Goal: Transaction & Acquisition: Subscribe to service/newsletter

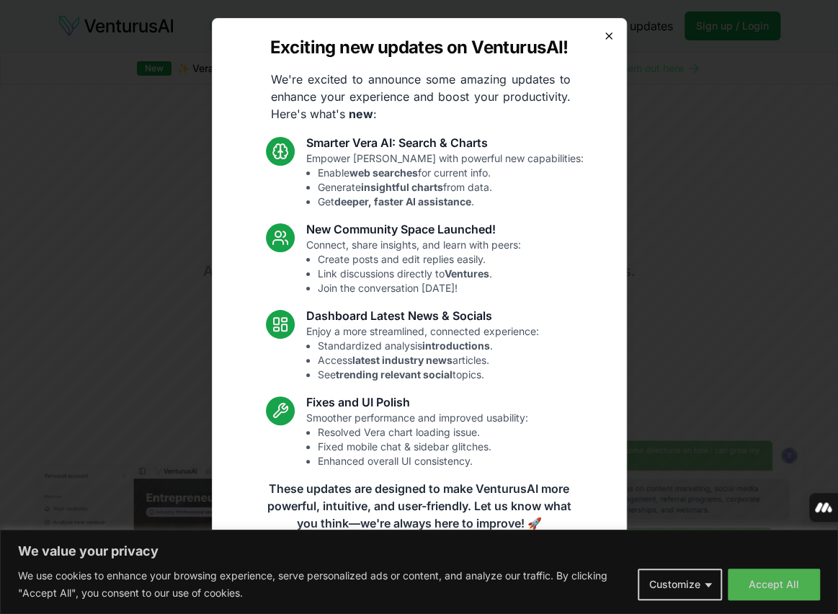
click at [612, 35] on icon "button" at bounding box center [609, 36] width 12 height 12
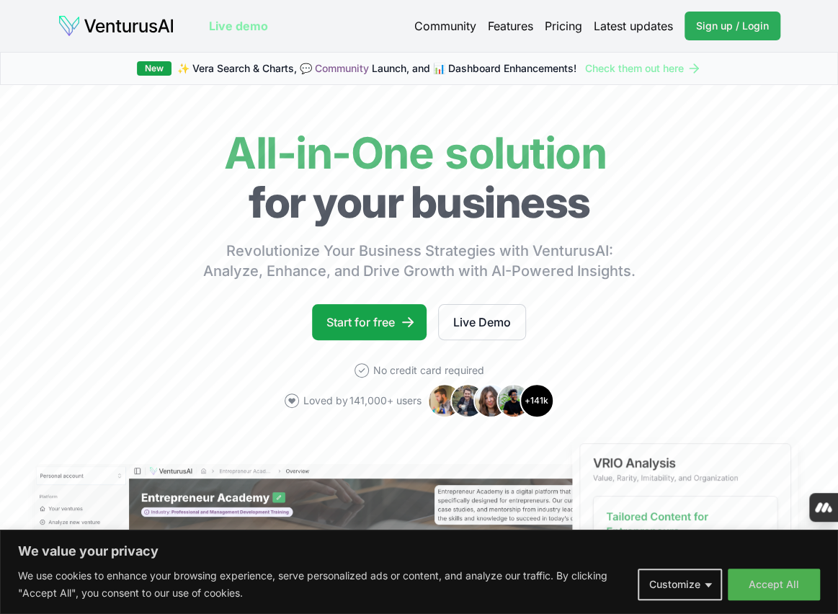
click at [748, 27] on span "Sign up / Login" at bounding box center [732, 26] width 73 height 14
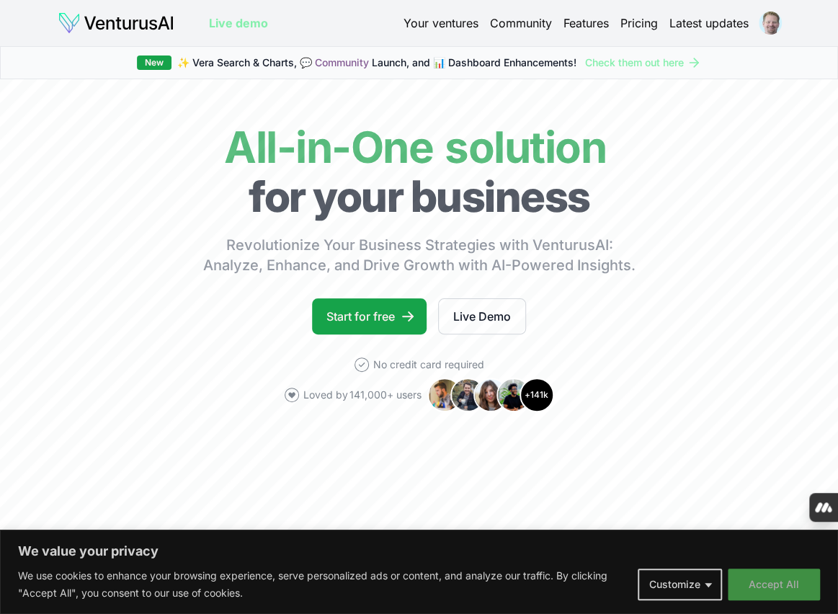
click at [768, 578] on button "Accept All" at bounding box center [773, 584] width 92 height 32
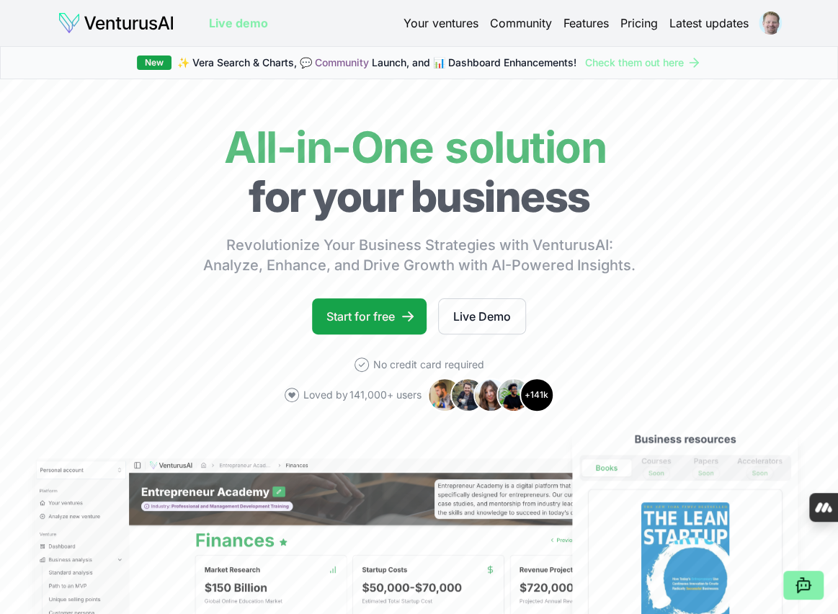
click at [640, 25] on link "Pricing" at bounding box center [638, 22] width 37 height 17
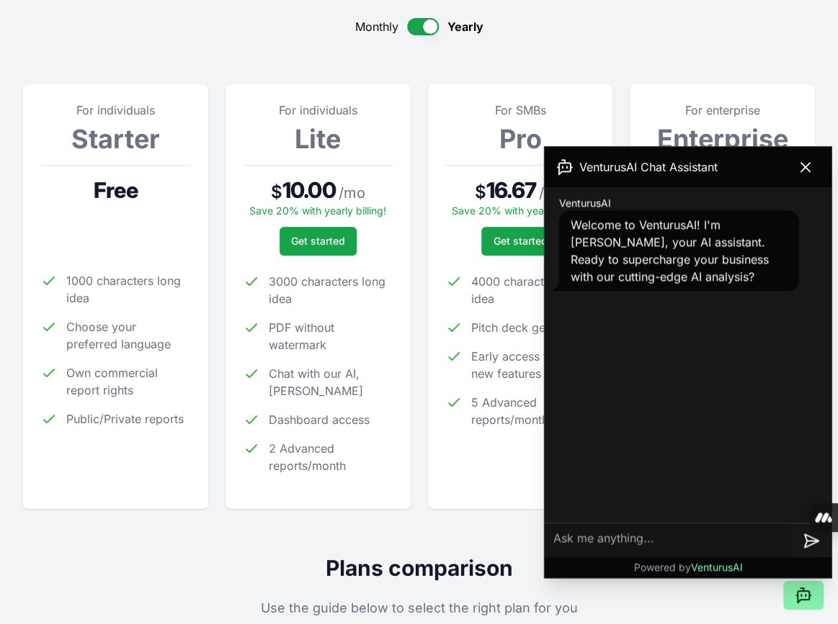
scroll to position [144, 0]
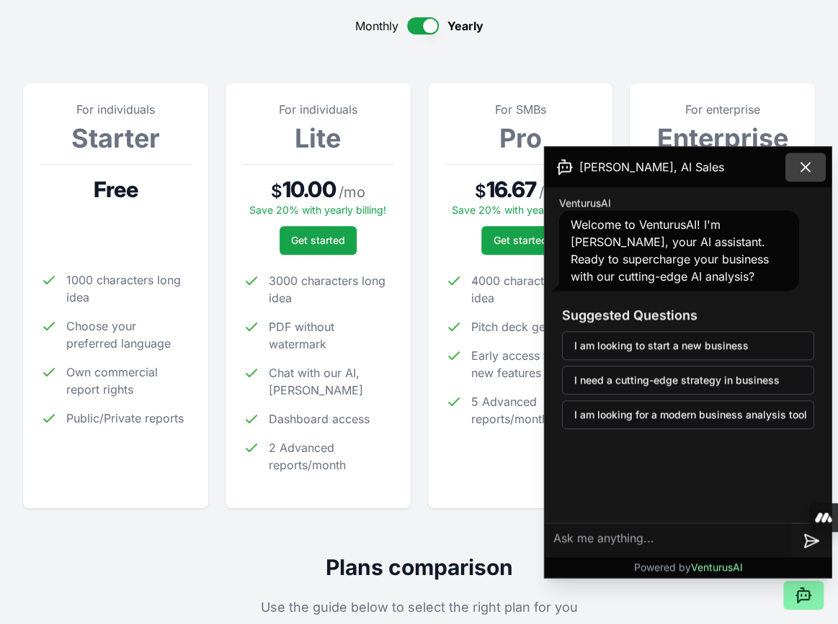
click at [804, 171] on icon at bounding box center [805, 166] width 17 height 17
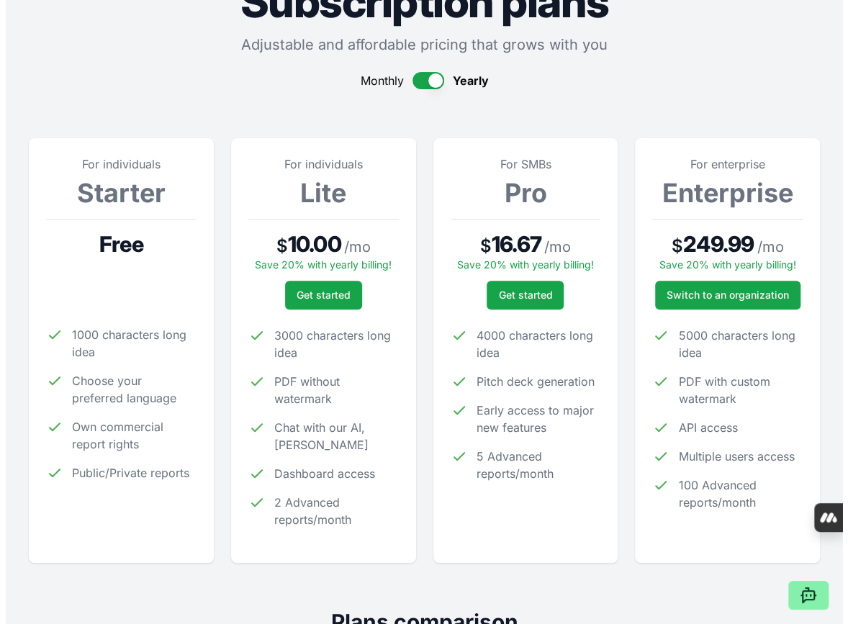
scroll to position [0, 0]
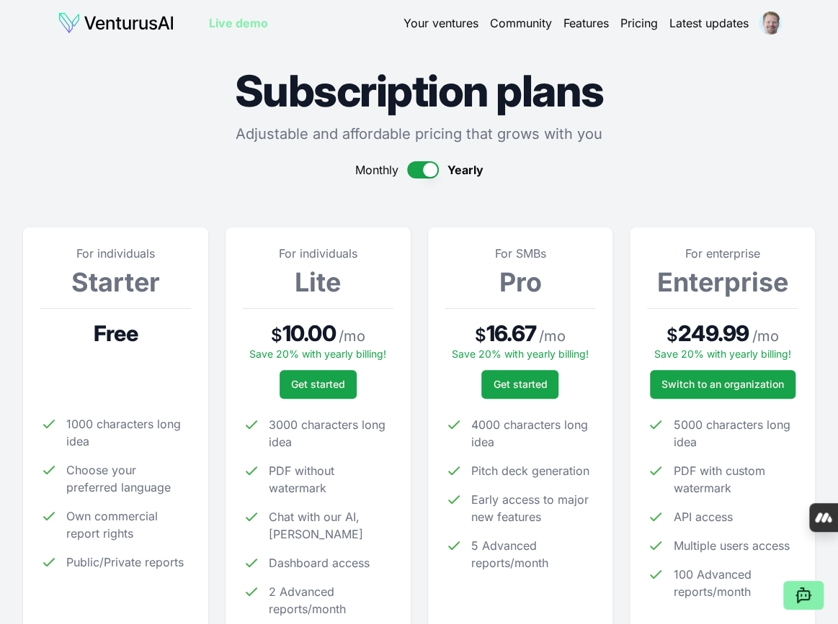
click at [109, 20] on img at bounding box center [116, 23] width 117 height 23
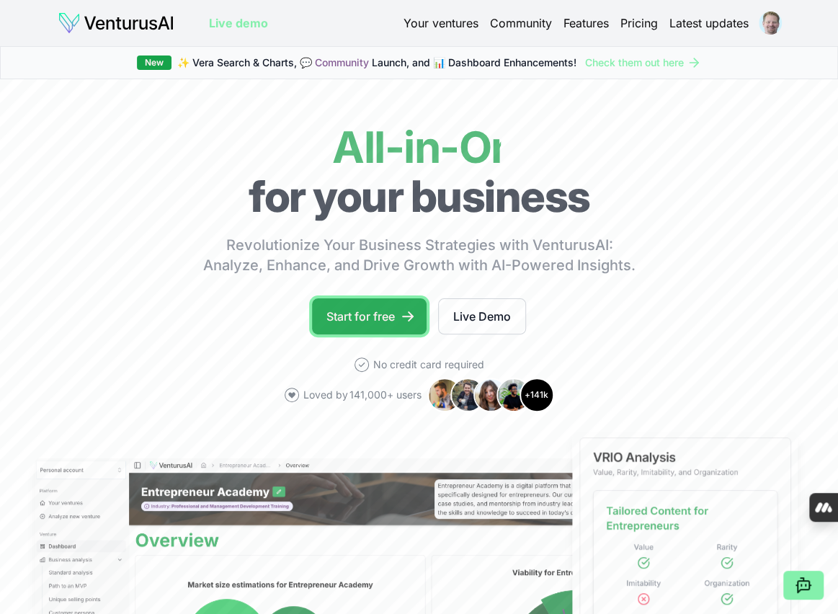
click at [380, 321] on link "Start for free" at bounding box center [369, 316] width 115 height 36
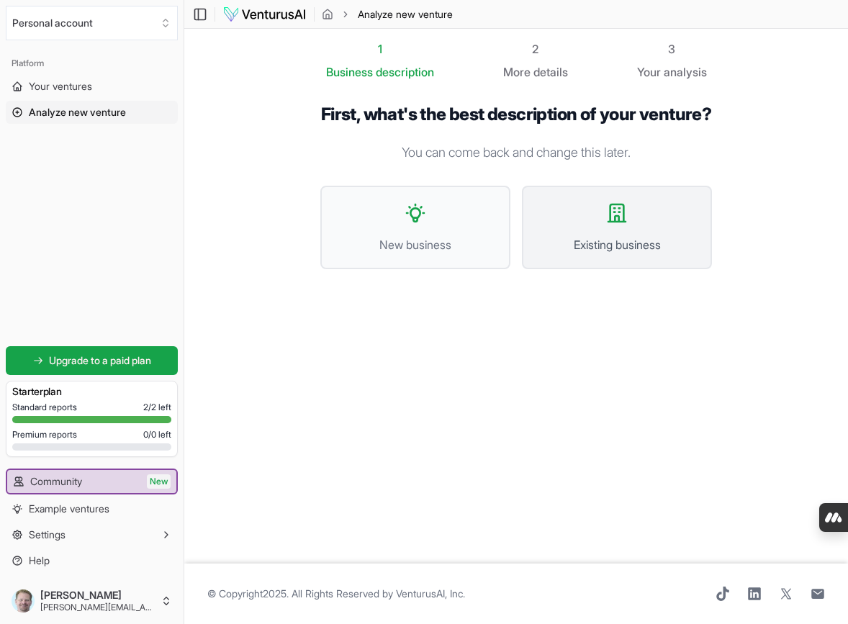
click at [622, 225] on icon at bounding box center [617, 213] width 23 height 23
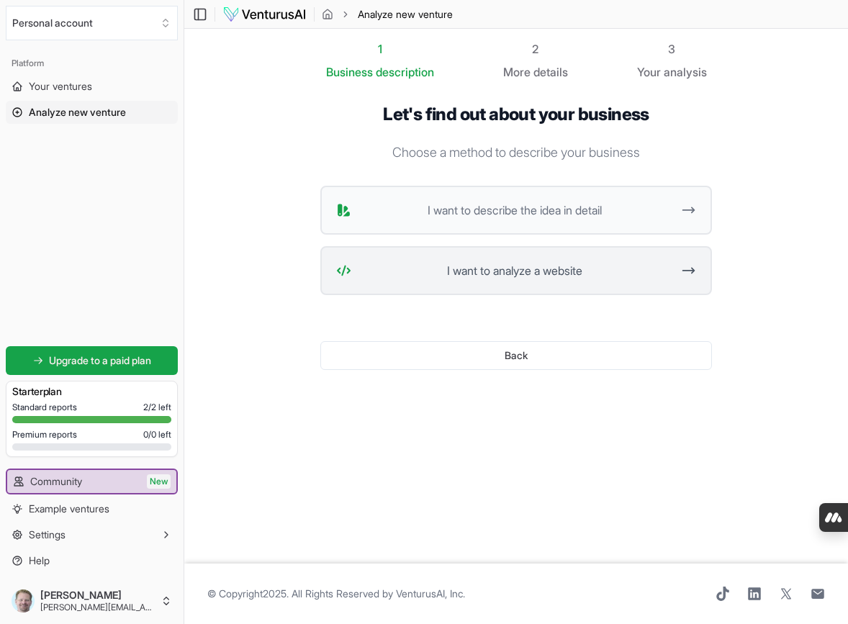
click at [636, 274] on span "I want to analyze a website" at bounding box center [514, 270] width 315 height 17
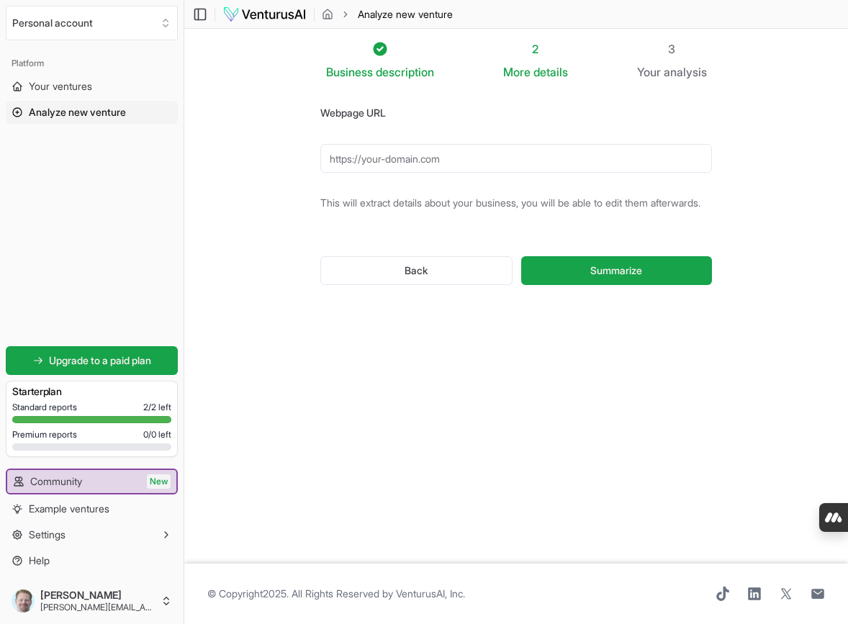
click at [428, 156] on input "Webpage URL" at bounding box center [516, 158] width 392 height 29
type input "https://LucidAi.Solutions"
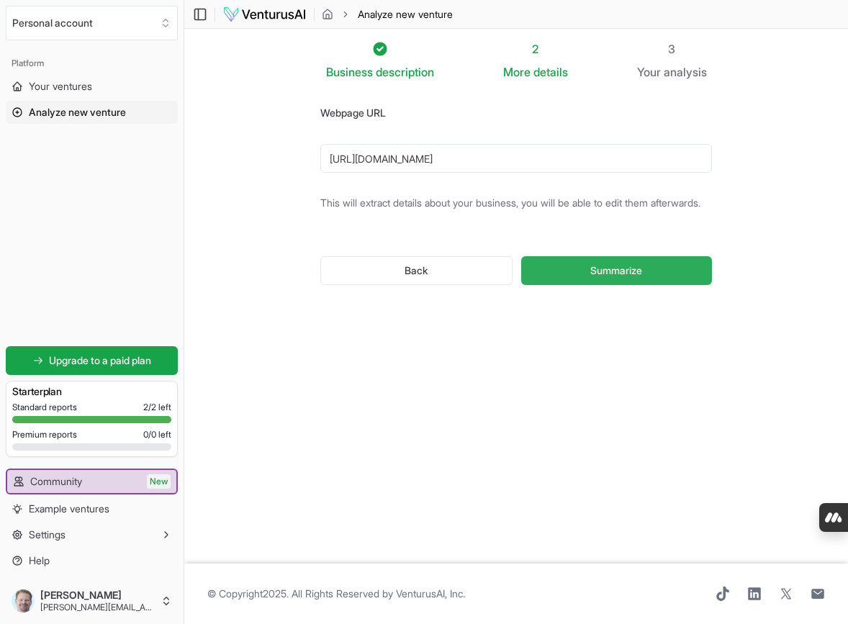
click at [616, 278] on span "Summarize" at bounding box center [617, 271] width 52 height 14
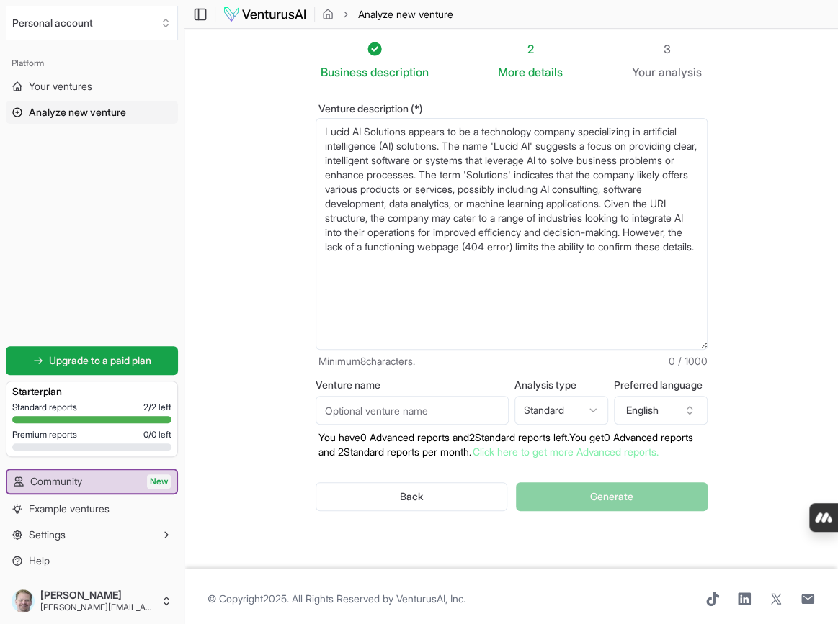
drag, startPoint x: 709, startPoint y: 197, endPoint x: 709, endPoint y: 345, distance: 147.6
click at [709, 345] on div "Venture description (*) Lucid AI Solutions appears to be a technology company s…" at bounding box center [511, 319] width 438 height 477
click at [416, 501] on button "Back" at bounding box center [411, 497] width 192 height 29
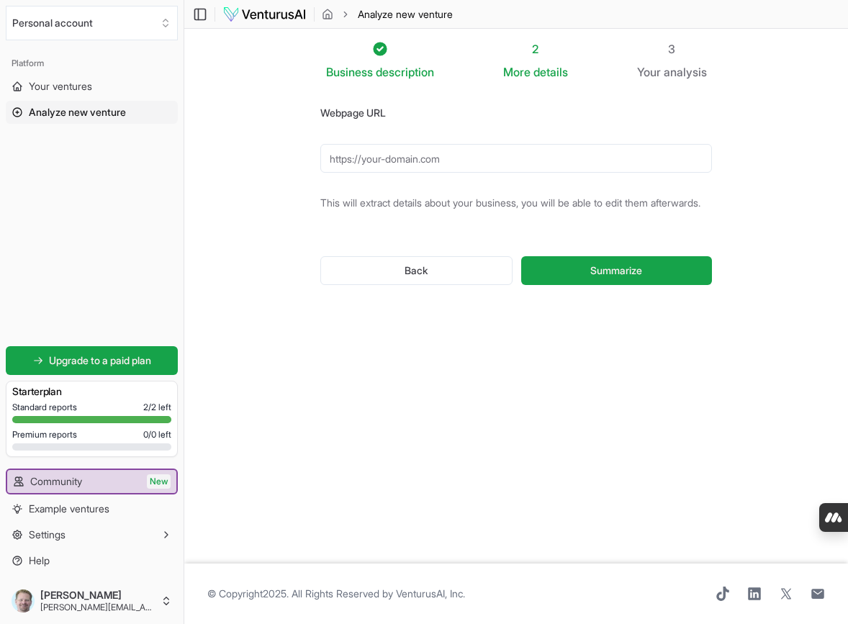
click at [411, 159] on input "Webpage URL" at bounding box center [516, 158] width 392 height 29
click at [487, 116] on form "Webpage URL https://LucidAi.Solutions This will extract details about your busi…" at bounding box center [516, 206] width 392 height 205
click at [466, 163] on input "https://LucidAi.Solutions" at bounding box center [516, 158] width 392 height 29
drag, startPoint x: 501, startPoint y: 158, endPoint x: 264, endPoint y: 147, distance: 237.2
click at [264, 147] on section "Business description 2 More details 3 Your analysis Webpage URL https://LucidAi…" at bounding box center [516, 296] width 664 height 535
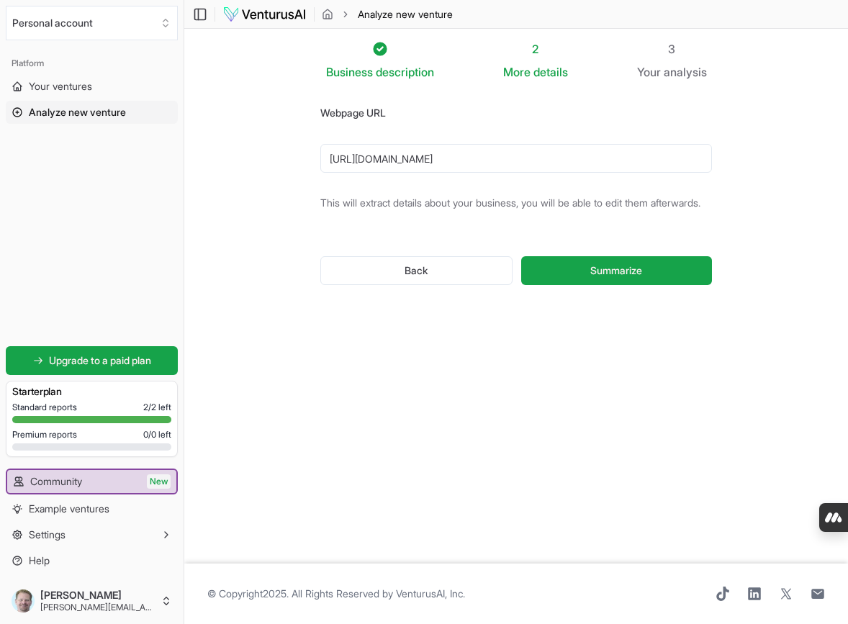
drag, startPoint x: 418, startPoint y: 168, endPoint x: 384, endPoint y: 155, distance: 36.9
type input "[URL][DOMAIN_NAME]"
click at [630, 278] on span "Summarize" at bounding box center [617, 271] width 52 height 14
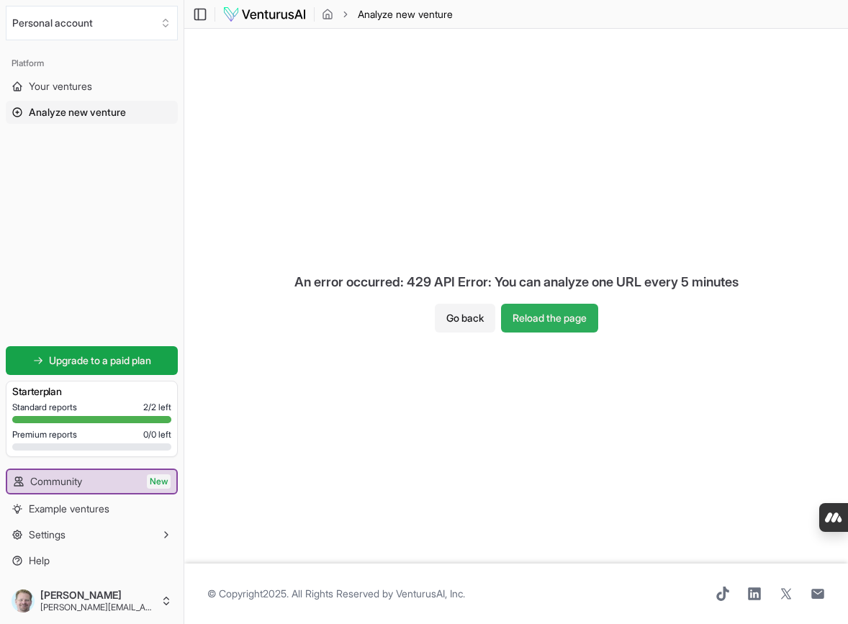
click at [539, 317] on button "Reload the page" at bounding box center [549, 318] width 97 height 29
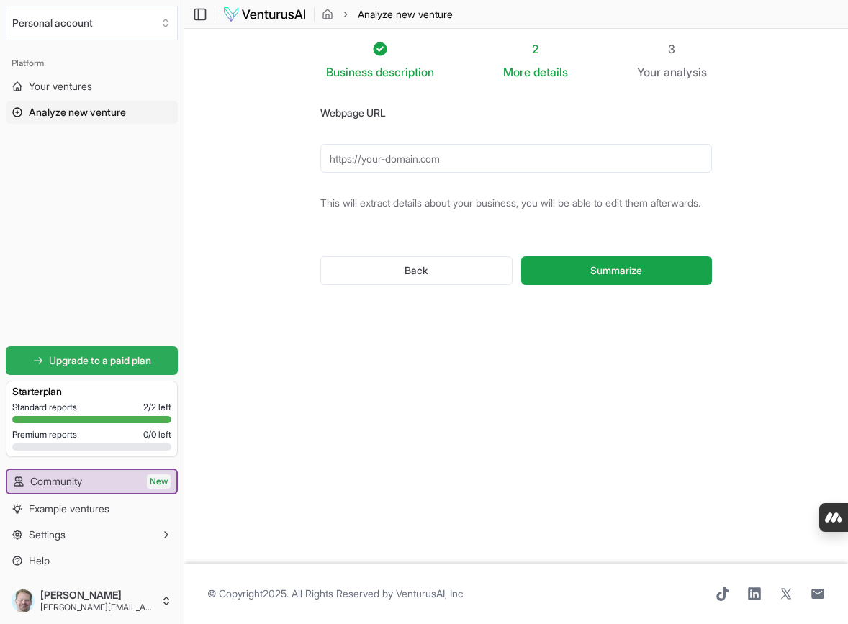
click at [128, 367] on span "Upgrade to a paid plan" at bounding box center [100, 361] width 102 height 14
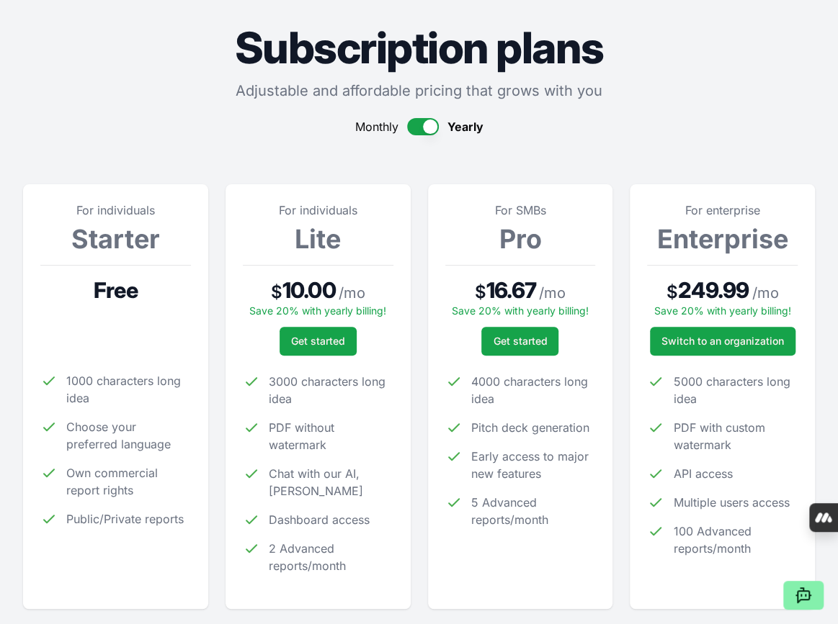
scroll to position [144, 0]
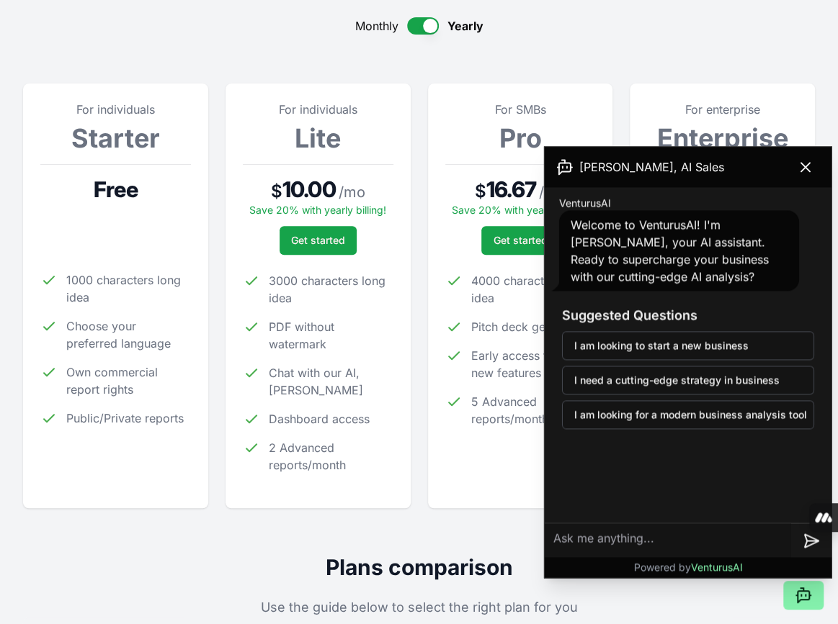
click at [413, 30] on button "button" at bounding box center [423, 25] width 32 height 17
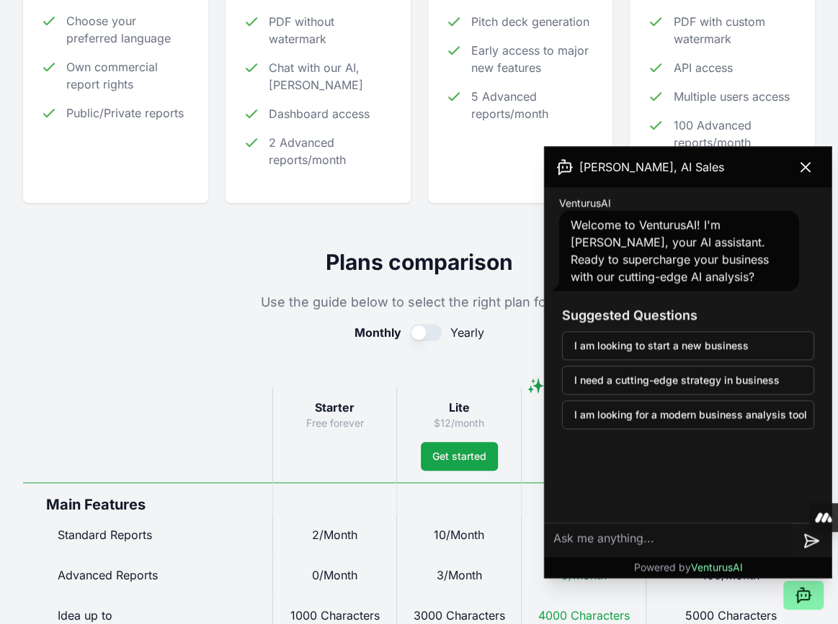
scroll to position [432, 0]
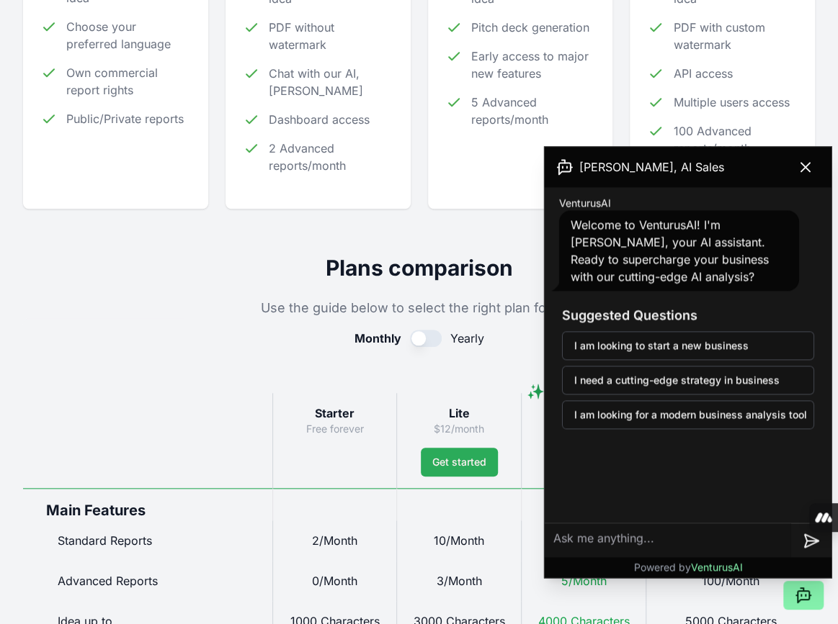
click at [458, 455] on span "Get started" at bounding box center [459, 462] width 54 height 14
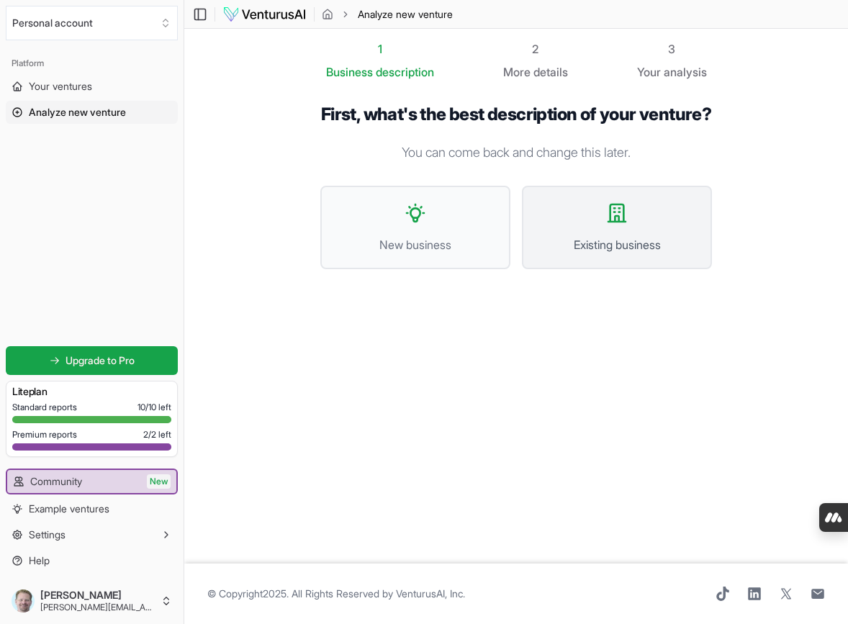
click at [616, 253] on button "Existing business" at bounding box center [617, 228] width 190 height 84
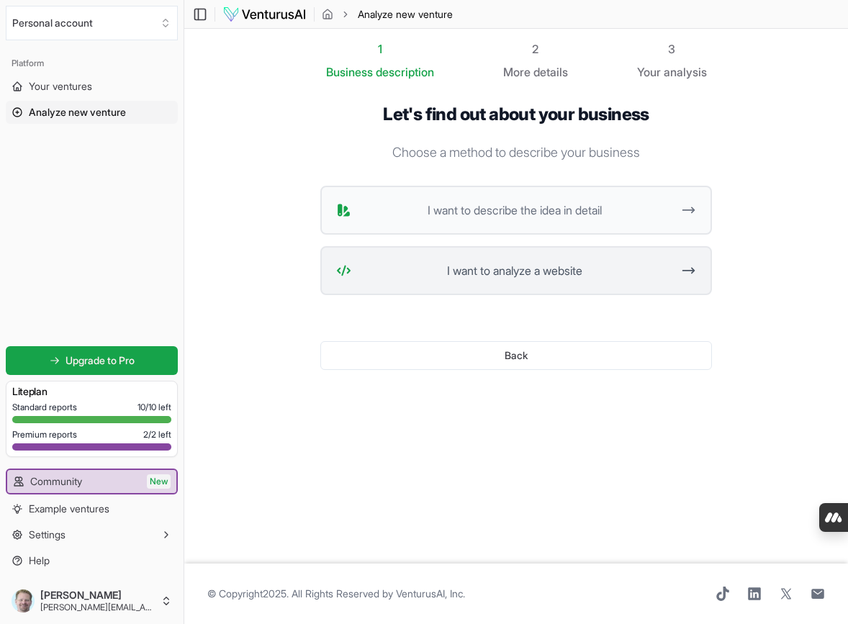
click at [596, 273] on span "I want to analyze a website" at bounding box center [514, 270] width 315 height 17
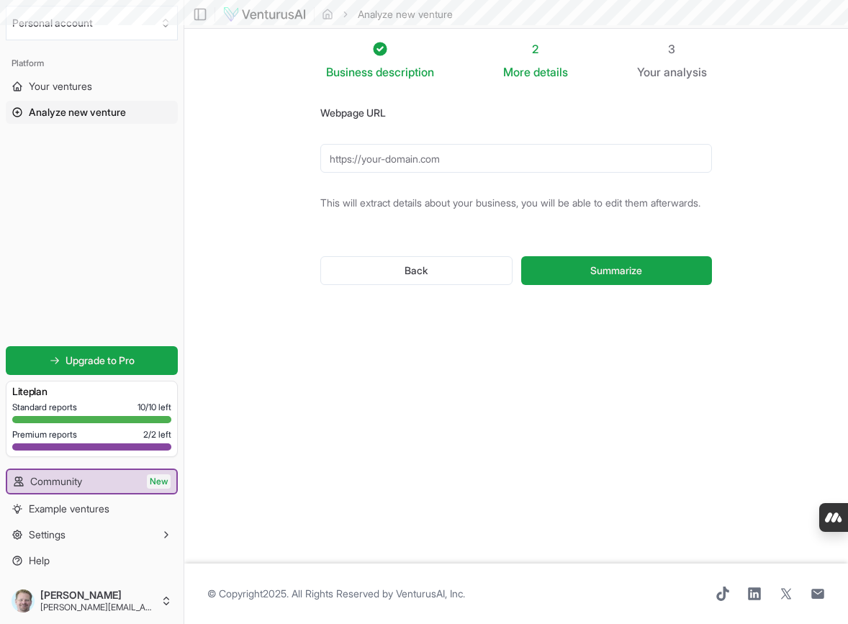
click at [466, 163] on input "Webpage URL" at bounding box center [516, 158] width 392 height 29
type input "[URL][DOMAIN_NAME]"
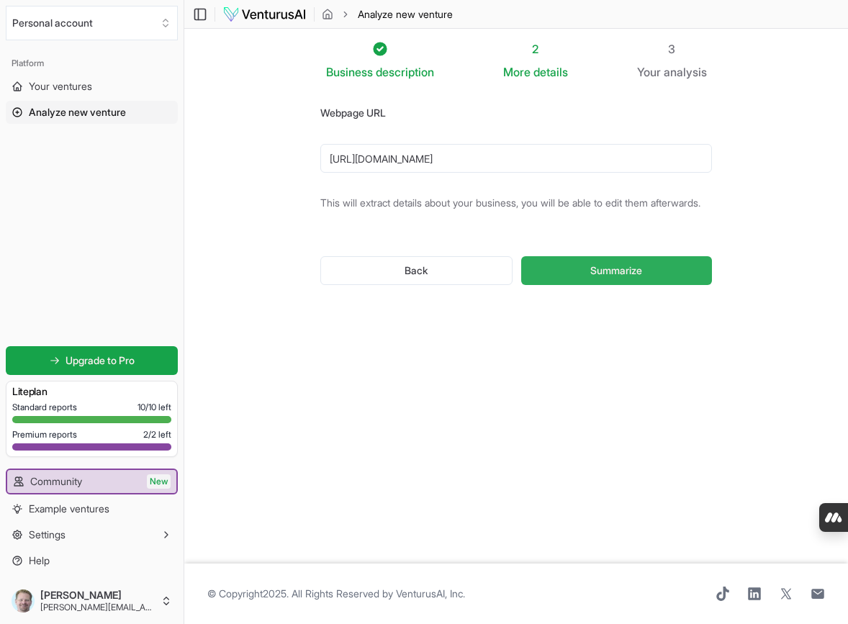
click at [621, 278] on span "Summarize" at bounding box center [617, 271] width 52 height 14
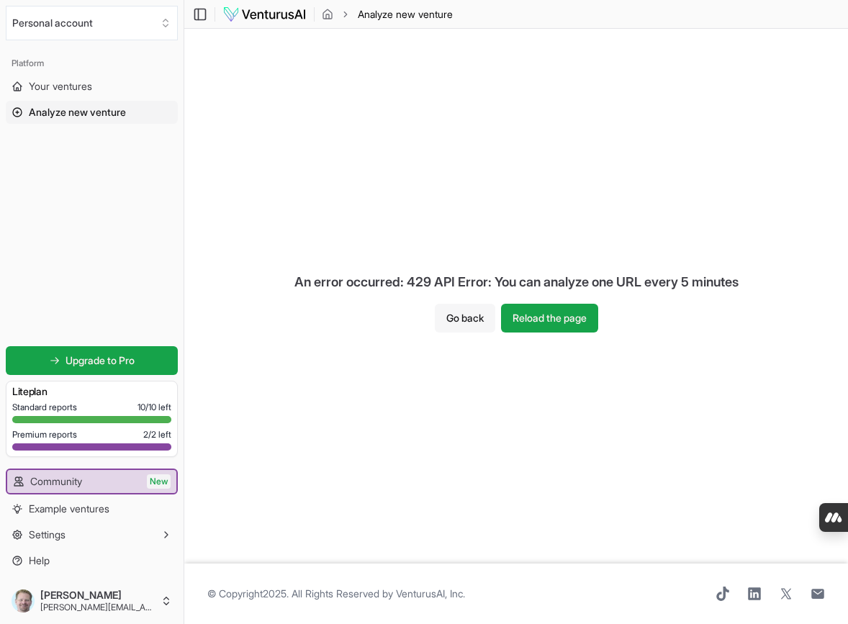
click at [455, 316] on button "Go back" at bounding box center [465, 318] width 60 height 29
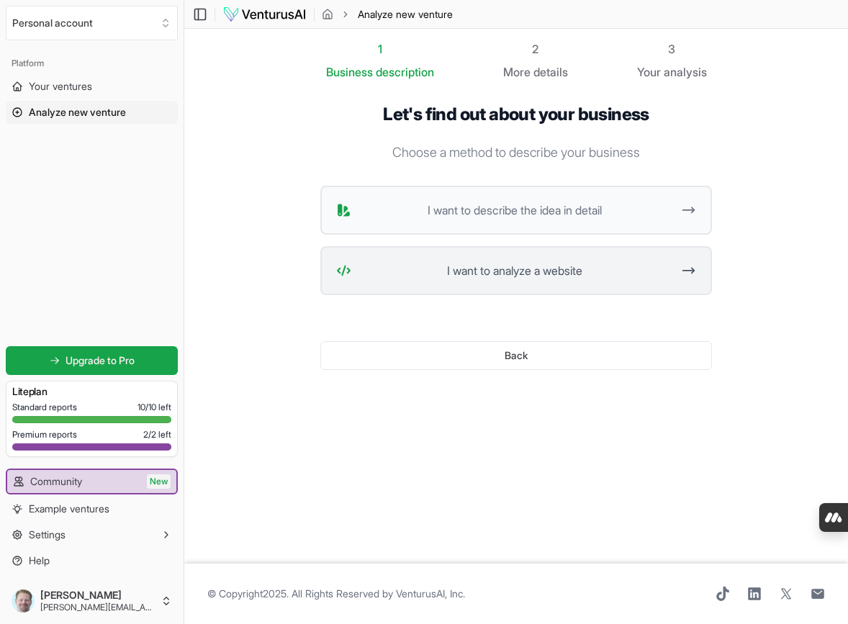
click at [610, 256] on button "I want to analyze a website" at bounding box center [516, 270] width 392 height 49
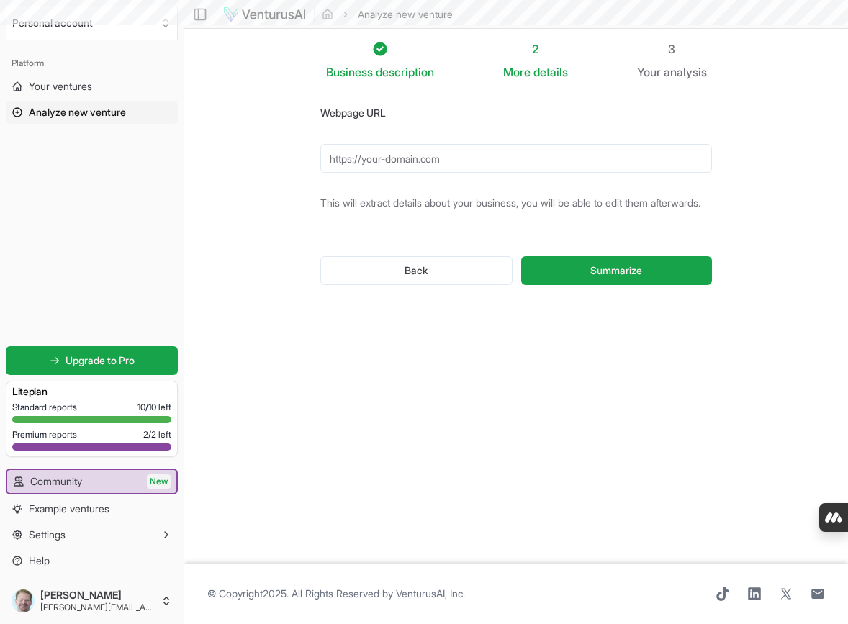
drag, startPoint x: 478, startPoint y: 154, endPoint x: 478, endPoint y: 168, distance: 13.7
click at [478, 167] on input "Webpage URL" at bounding box center [516, 158] width 392 height 29
type input "[URL][DOMAIN_NAME]"
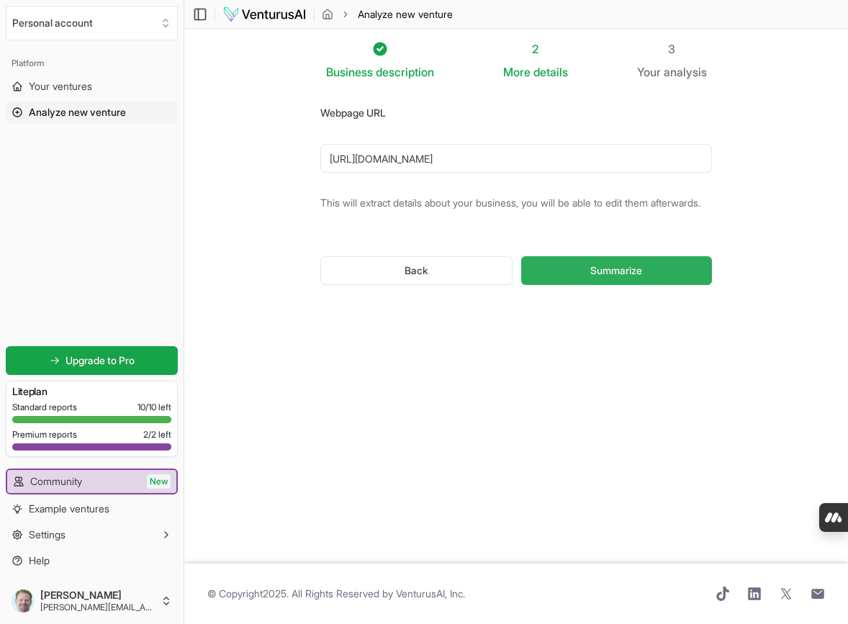
click at [609, 278] on span "Summarize" at bounding box center [617, 271] width 52 height 14
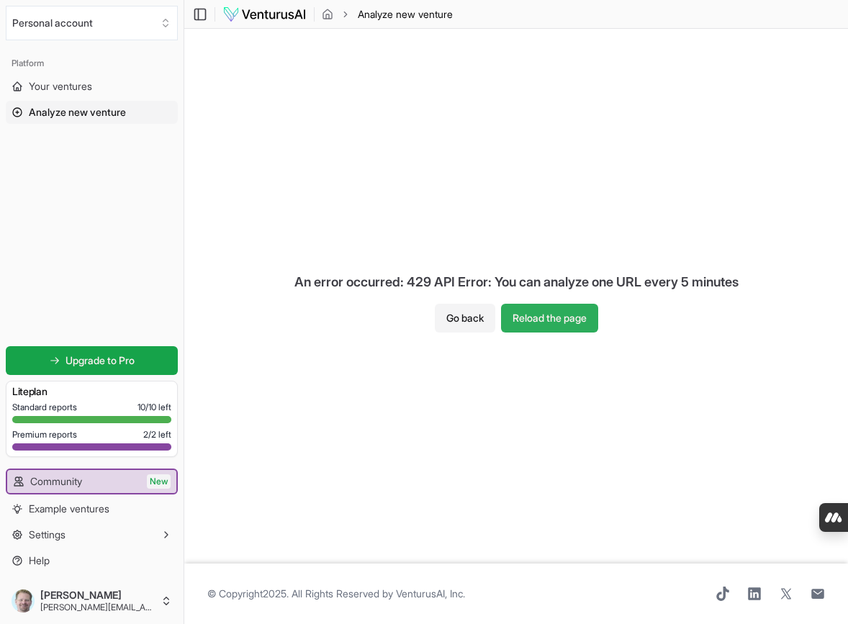
click at [551, 322] on button "Reload the page" at bounding box center [549, 318] width 97 height 29
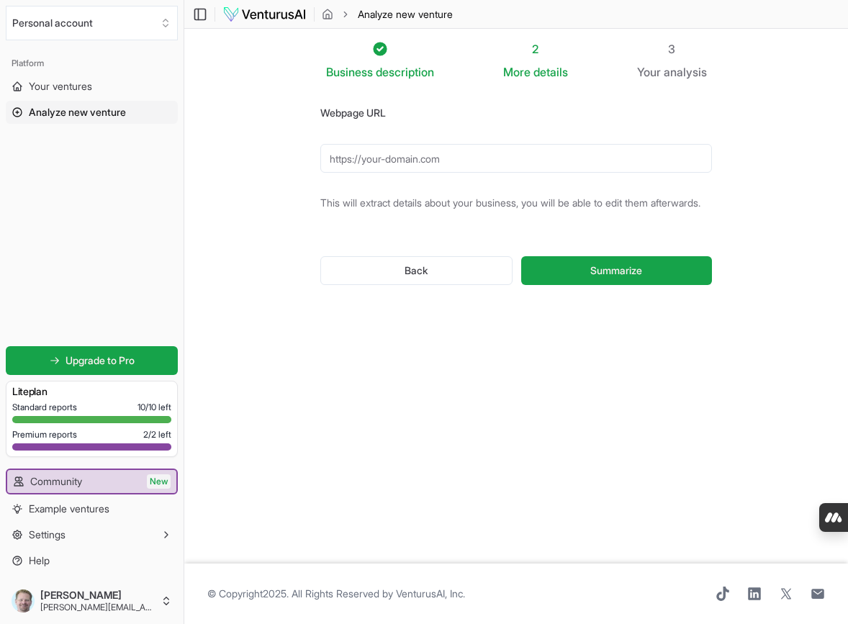
click at [442, 159] on input "Webpage URL" at bounding box center [516, 158] width 392 height 29
type input "[URL][DOMAIN_NAME]"
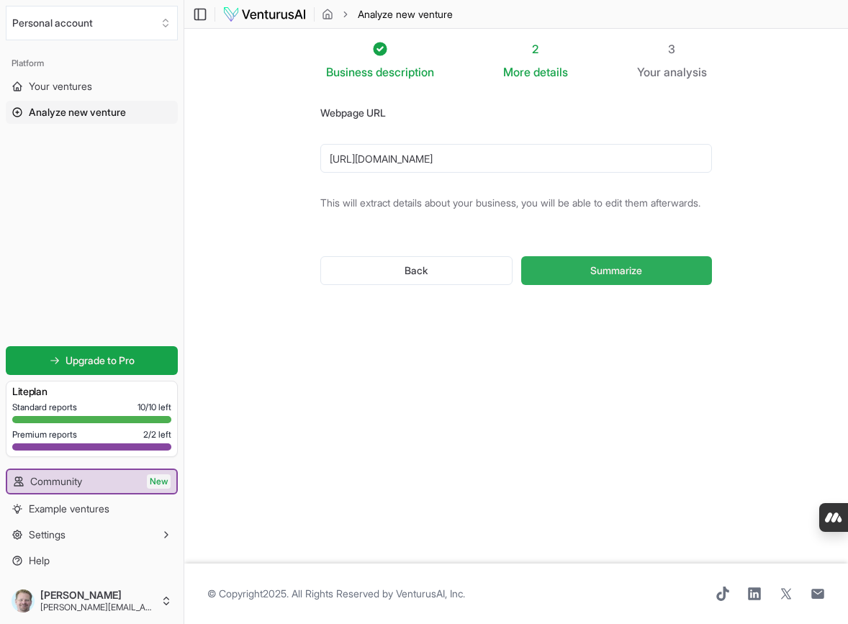
click at [616, 278] on span "Summarize" at bounding box center [617, 271] width 52 height 14
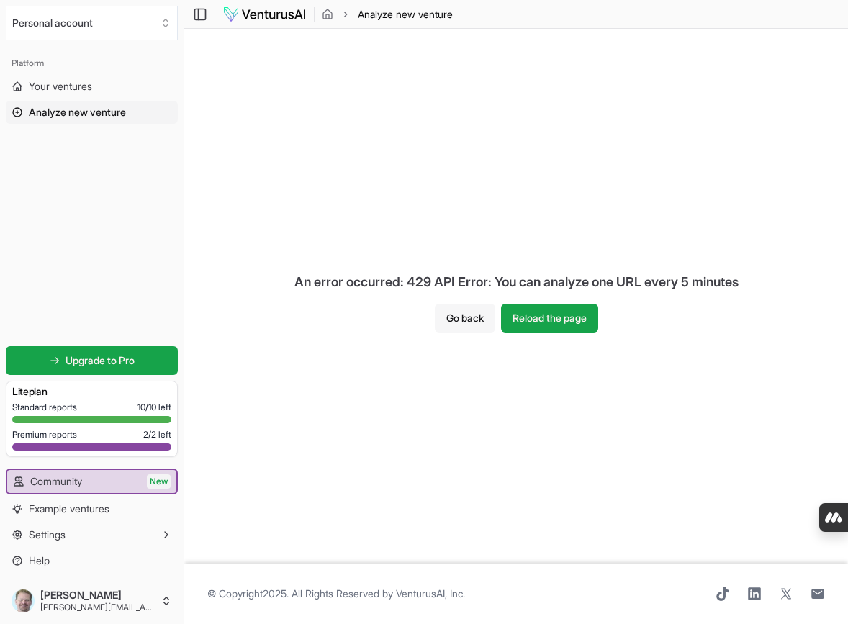
click at [457, 323] on button "Go back" at bounding box center [465, 318] width 60 height 29
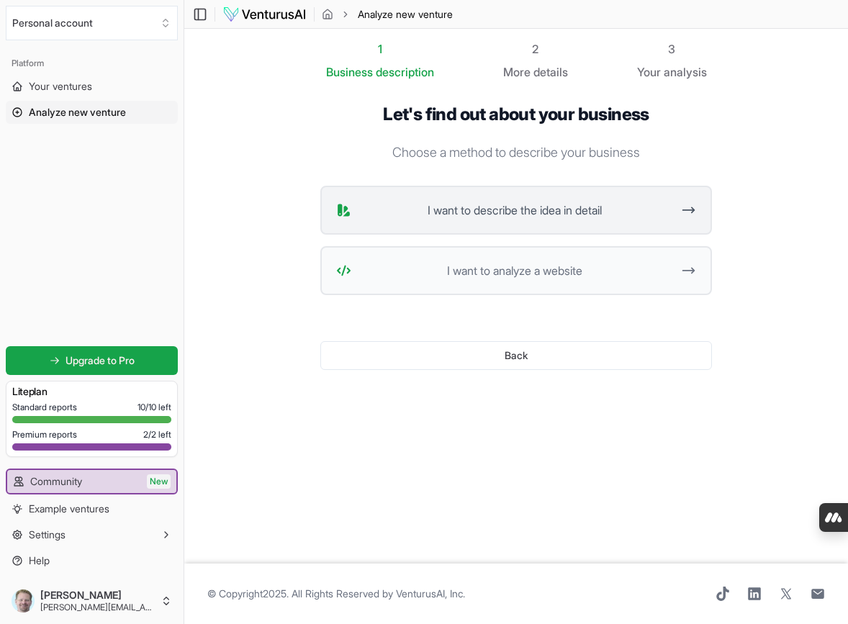
click at [594, 212] on span "I want to describe the idea in detail" at bounding box center [514, 210] width 315 height 17
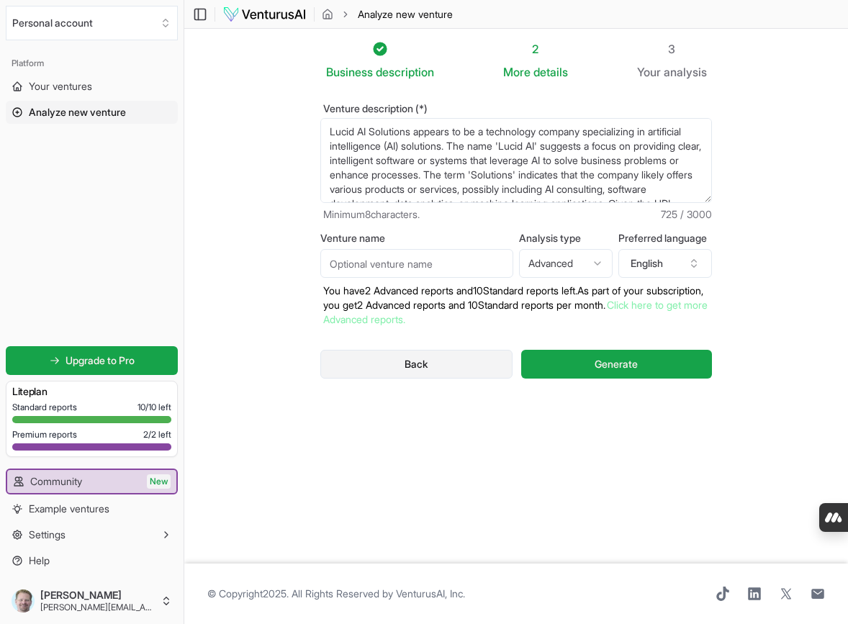
click at [428, 364] on button "Back" at bounding box center [416, 364] width 192 height 29
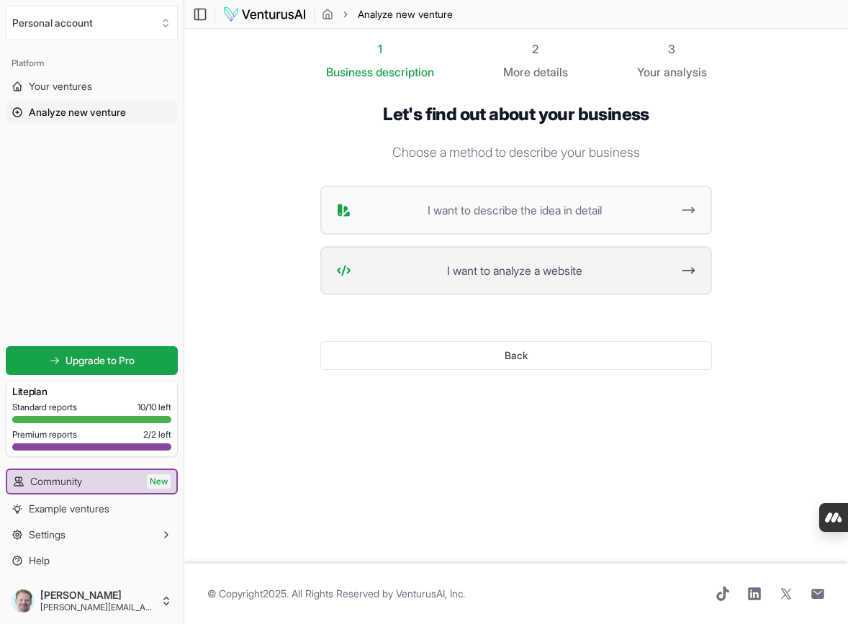
click at [651, 279] on span "I want to analyze a website" at bounding box center [514, 270] width 315 height 17
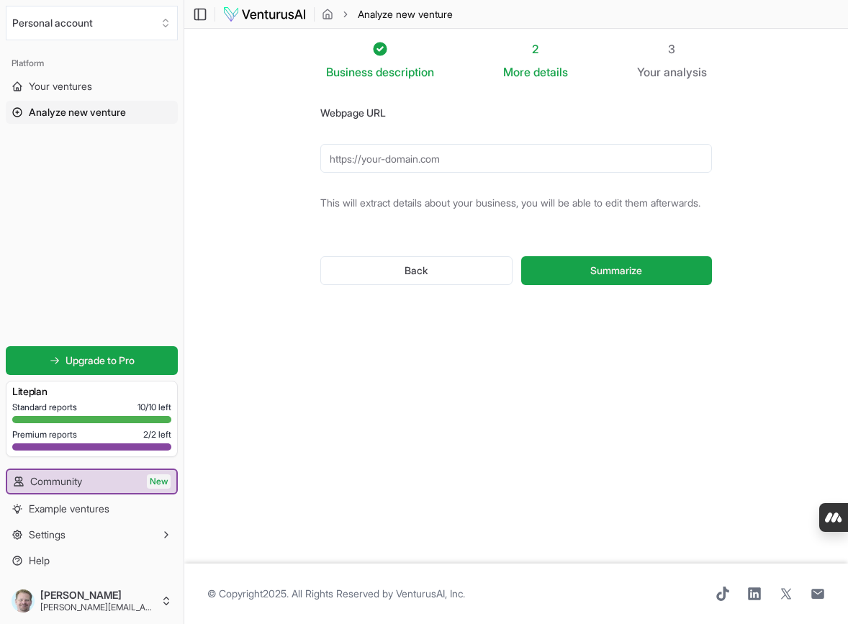
click at [483, 165] on input "Webpage URL" at bounding box center [516, 158] width 392 height 29
type input "[URL][DOMAIN_NAME]"
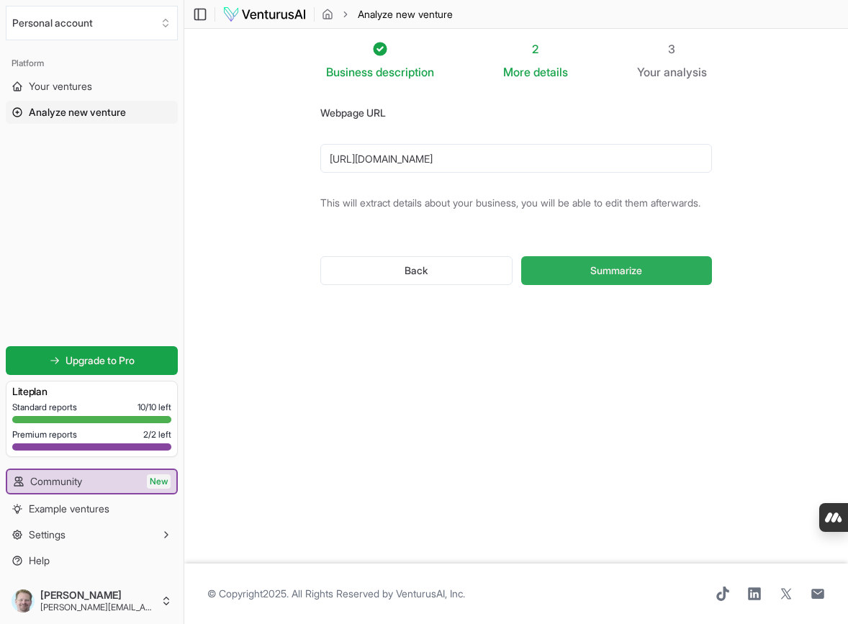
click at [623, 278] on span "Summarize" at bounding box center [617, 271] width 52 height 14
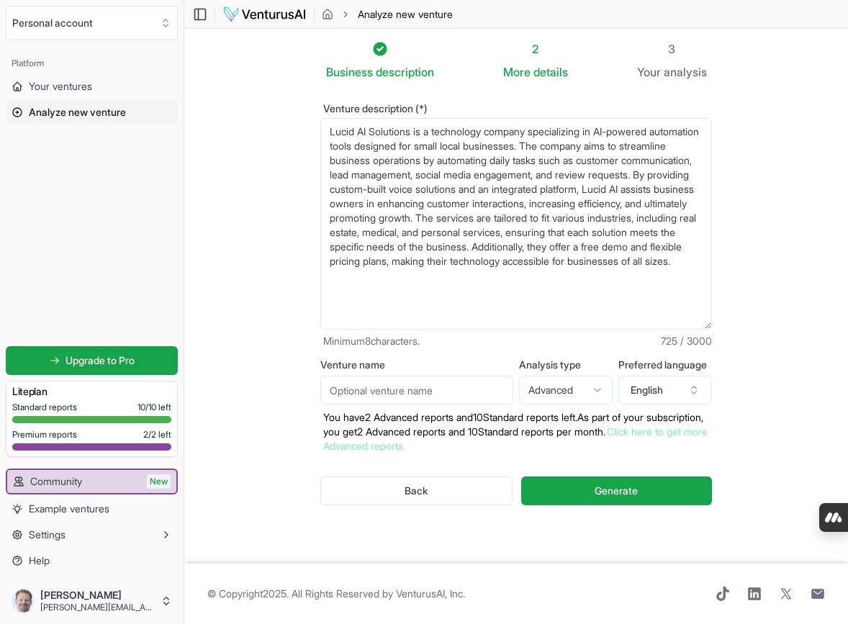
drag, startPoint x: 707, startPoint y: 200, endPoint x: 727, endPoint y: 328, distance: 128.9
click at [727, 328] on div "Venture description (*) Lucid AI Solutions is a technology company specializing…" at bounding box center [516, 316] width 438 height 471
click at [426, 390] on input "Venture name" at bounding box center [416, 390] width 193 height 29
click at [414, 133] on textarea "Lucid AI Solutions is a technology company specializing in AI-powered automatio…" at bounding box center [516, 224] width 392 height 212
type textarea "Lucid AI is a technology company specializing in AI-powered automation tools de…"
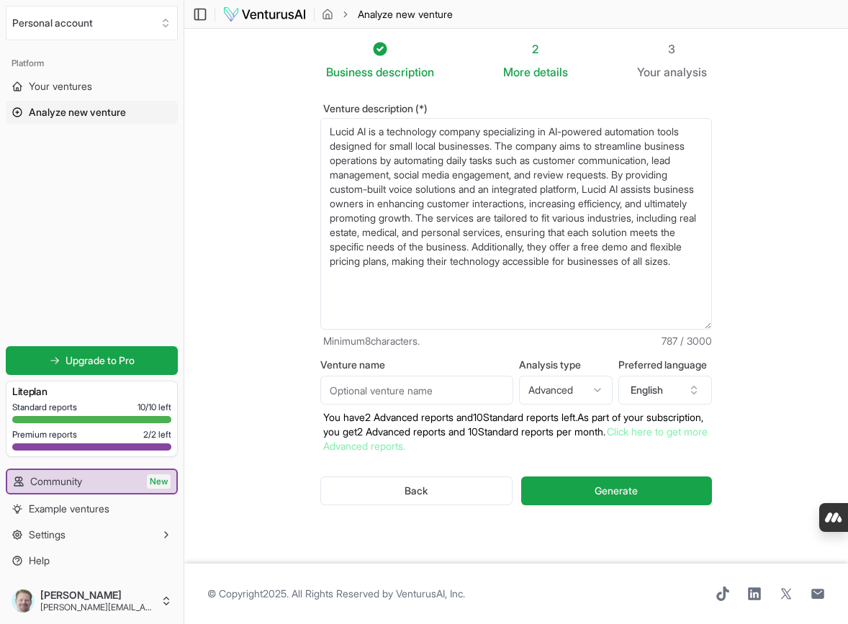
click at [416, 393] on input "Venture name" at bounding box center [416, 390] width 193 height 29
type input "Lucid AI"
click at [272, 382] on section "Business description 2 More details 3 Your analysis Venture description (*) Luc…" at bounding box center [516, 296] width 664 height 535
click at [63, 84] on span "Your ventures" at bounding box center [60, 86] width 63 height 14
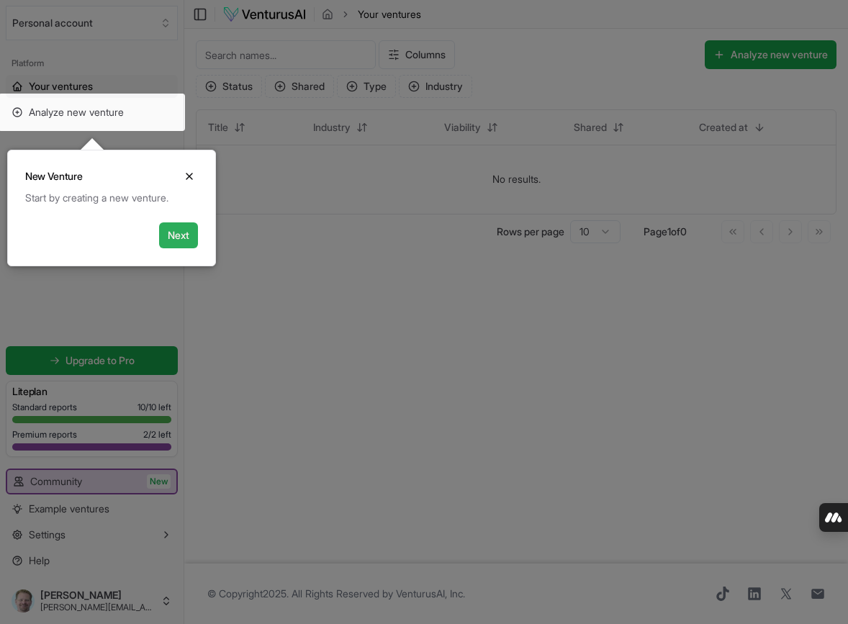
click at [179, 234] on button "Next" at bounding box center [178, 236] width 39 height 26
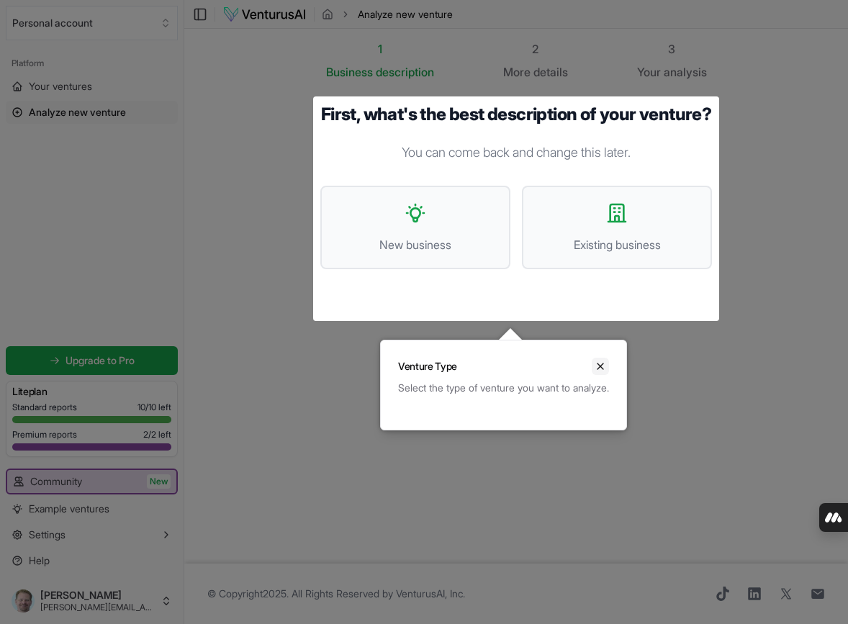
click at [604, 366] on icon "Close" at bounding box center [601, 367] width 6 height 6
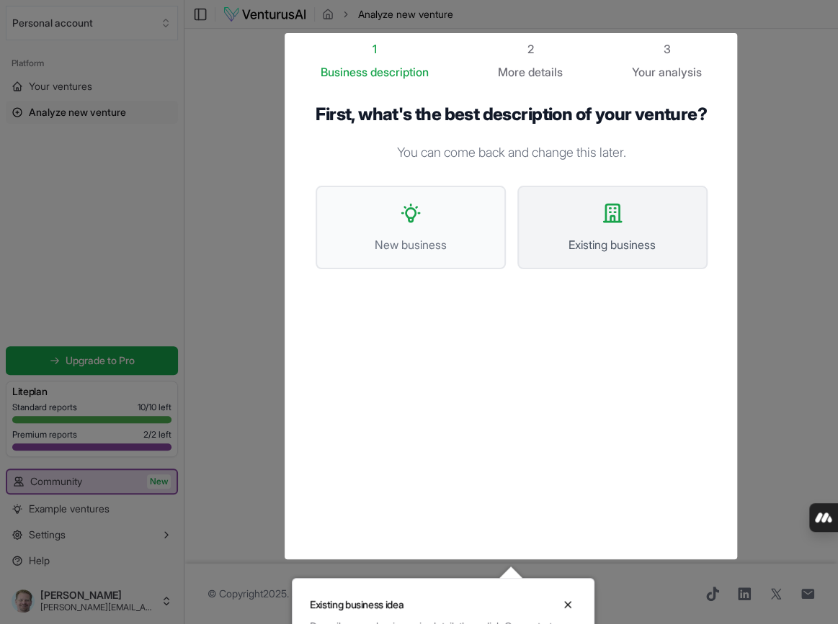
click at [615, 240] on div at bounding box center [419, 341] width 838 height 683
click at [609, 225] on icon at bounding box center [612, 213] width 23 height 23
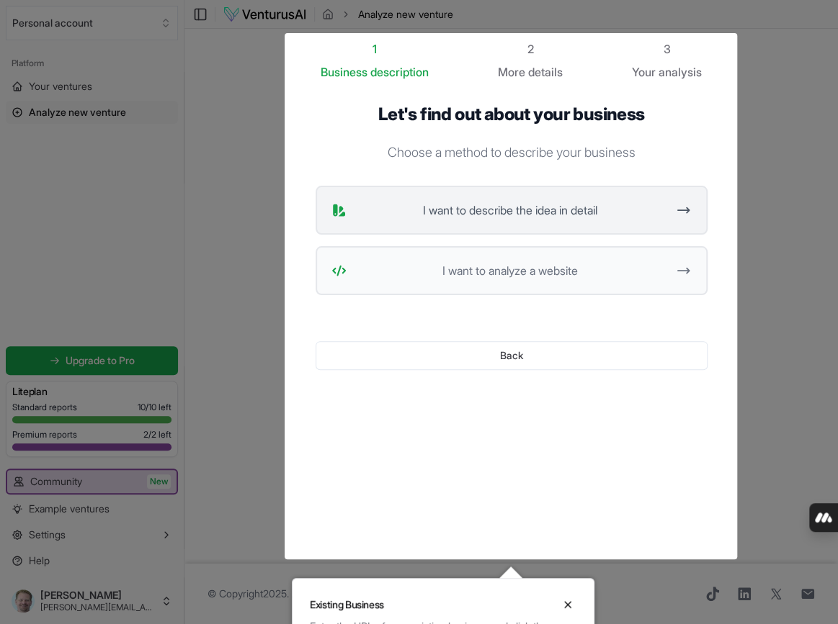
click at [655, 212] on span "I want to describe the idea in detail" at bounding box center [509, 210] width 315 height 17
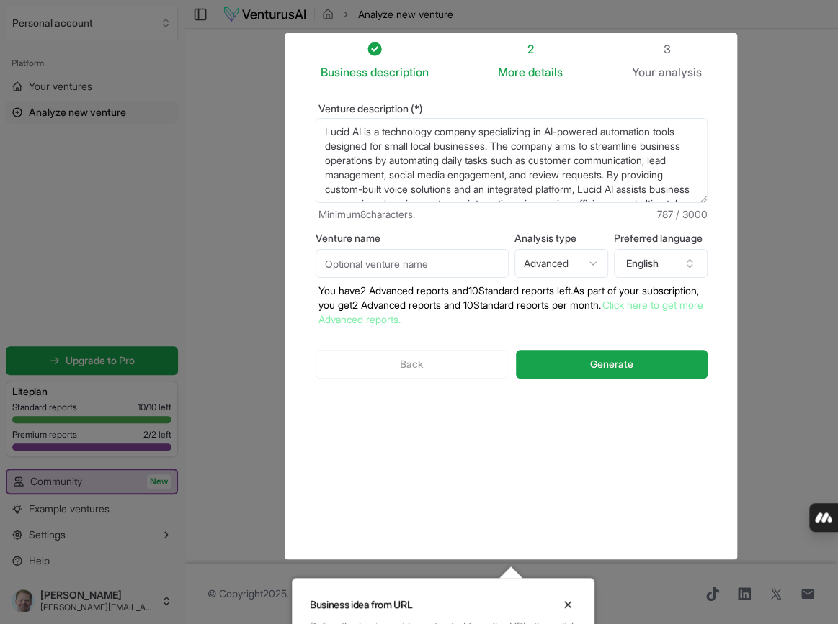
click at [426, 371] on div "Back Generate" at bounding box center [511, 364] width 392 height 75
click at [776, 107] on div at bounding box center [419, 341] width 838 height 683
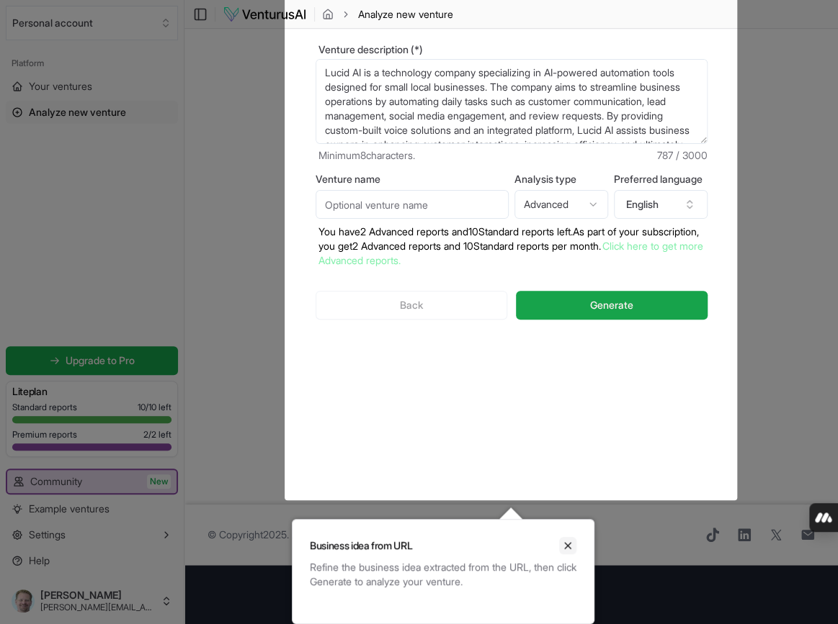
click at [568, 544] on icon "Close" at bounding box center [568, 546] width 12 height 12
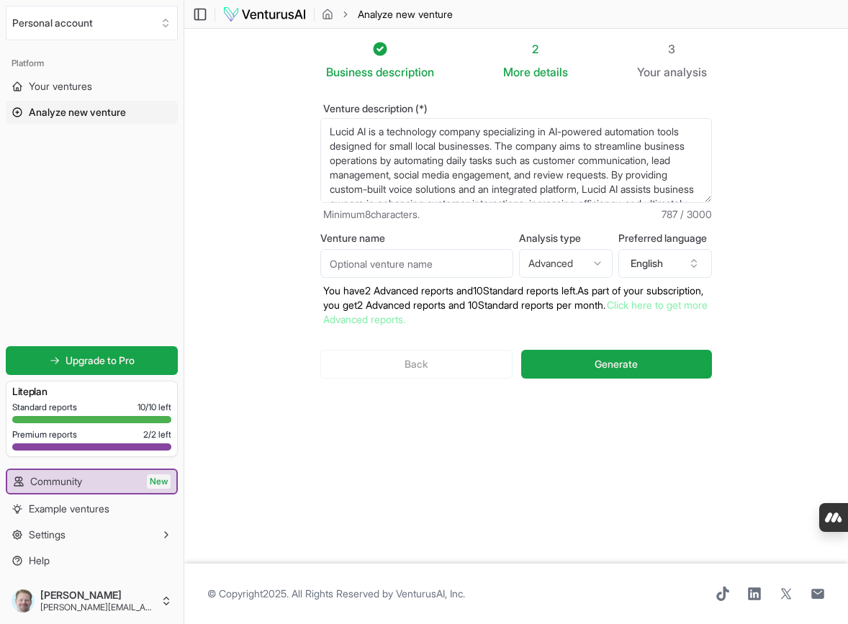
click at [405, 363] on div "Back Generate" at bounding box center [516, 364] width 392 height 75
click at [62, 87] on span "Your ventures" at bounding box center [60, 86] width 63 height 14
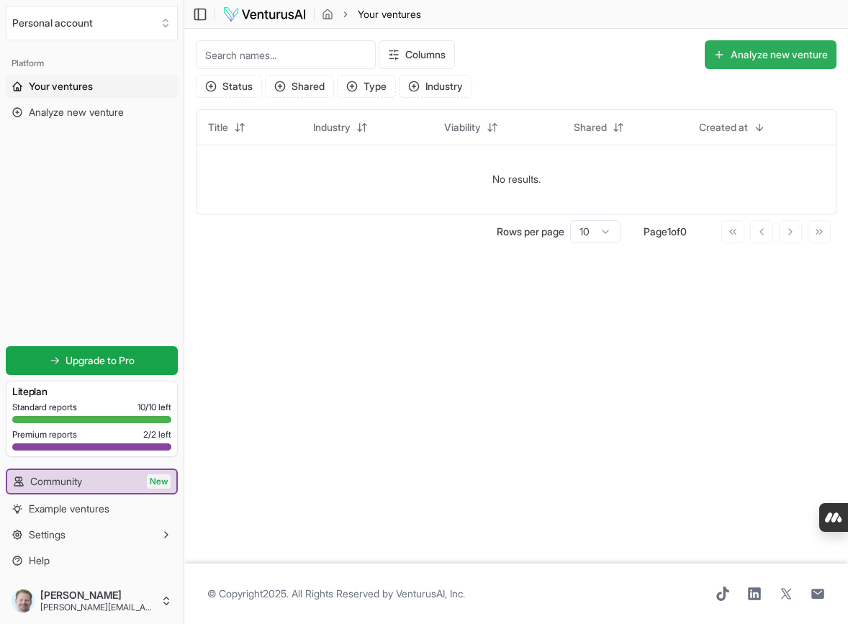
click at [727, 53] on button "Analyze new venture" at bounding box center [771, 54] width 132 height 29
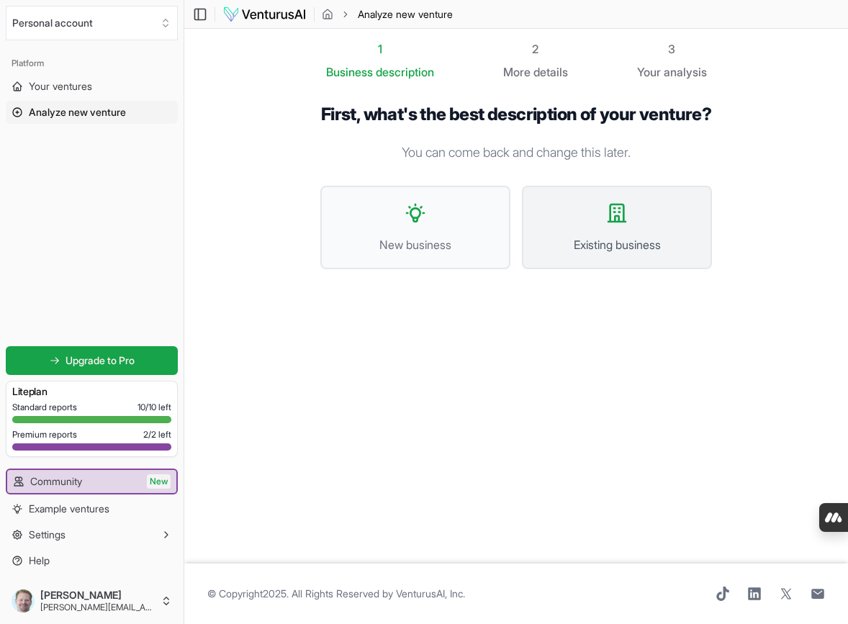
click at [627, 248] on button "Existing business" at bounding box center [617, 228] width 190 height 84
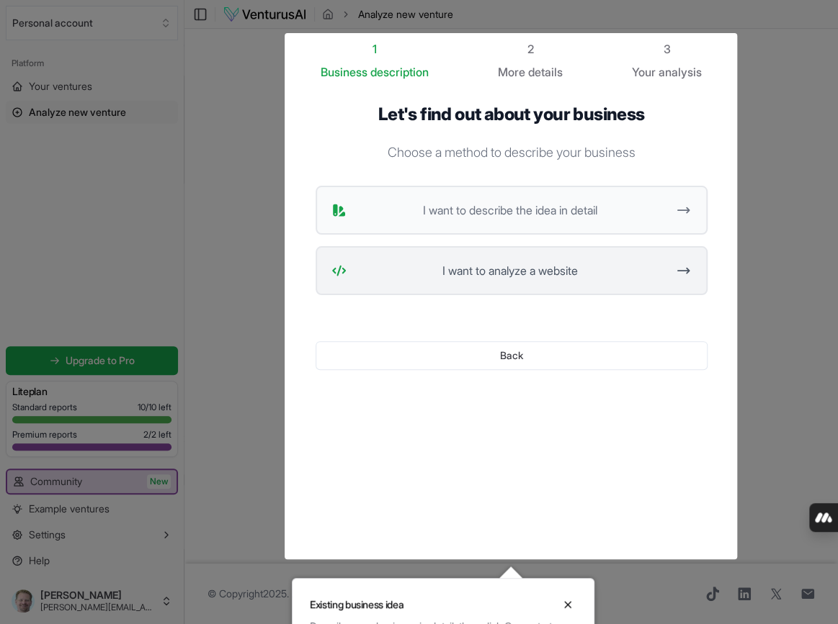
click at [622, 267] on span "I want to analyze a website" at bounding box center [509, 270] width 315 height 17
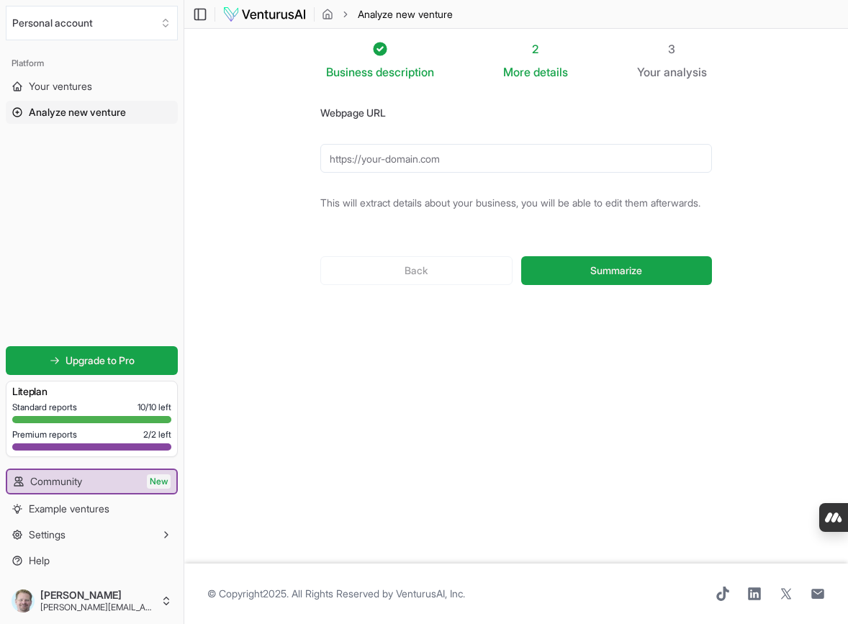
click at [457, 153] on input "Webpage URL" at bounding box center [516, 158] width 392 height 29
click at [501, 153] on input "[URL][DOMAIN_NAME]" at bounding box center [516, 158] width 392 height 29
click at [502, 153] on input "[URL][DOMAIN_NAME]" at bounding box center [516, 158] width 392 height 29
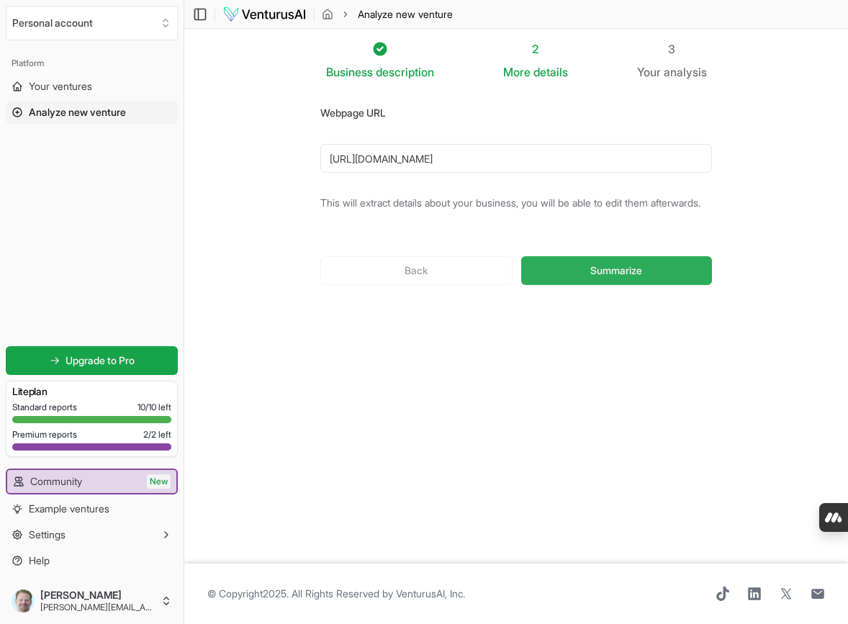
type input "https://LucidAi.Solutions/fairaudit"
click at [630, 278] on span "Summarize" at bounding box center [617, 271] width 52 height 14
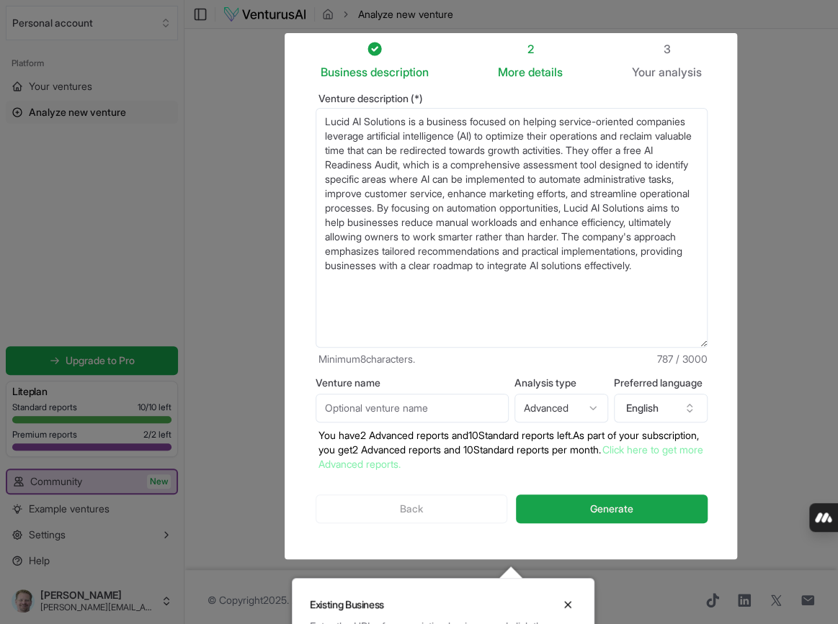
drag, startPoint x: 704, startPoint y: 195, endPoint x: 699, endPoint y: 351, distance: 155.6
click at [699, 351] on div "Venture description (*) Lucid AI Solutions is a business focused on helping ser…" at bounding box center [511, 230] width 392 height 273
click at [407, 120] on textarea "Lucid AI Solutions is a business focused on helping service-oriented companies …" at bounding box center [511, 228] width 392 height 240
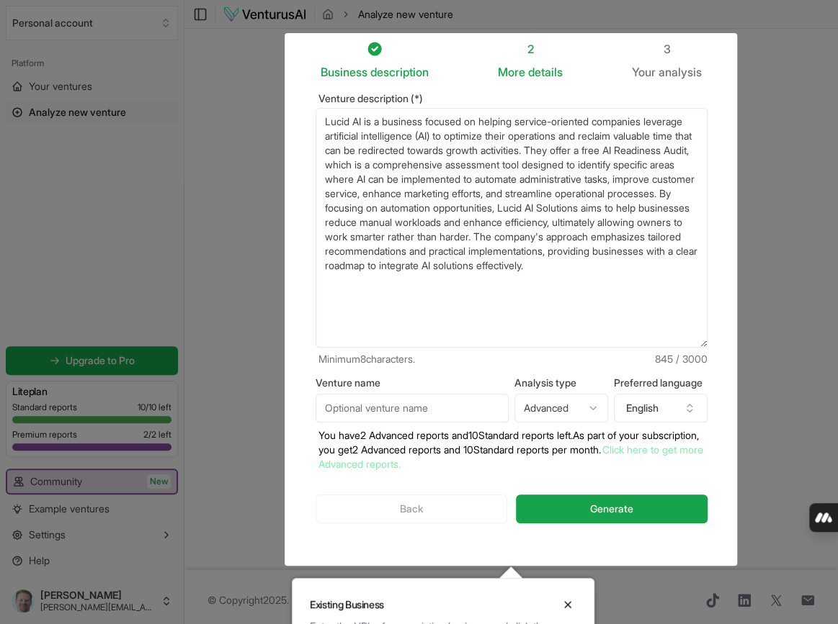
click at [475, 220] on textarea "Lucid AI Solutions is a business focused on helping service-oriented companies …" at bounding box center [511, 228] width 392 height 240
type textarea "Lucid AI is a business focused on helping service-oriented companies leverage a…"
click at [71, 112] on div at bounding box center [419, 341] width 838 height 683
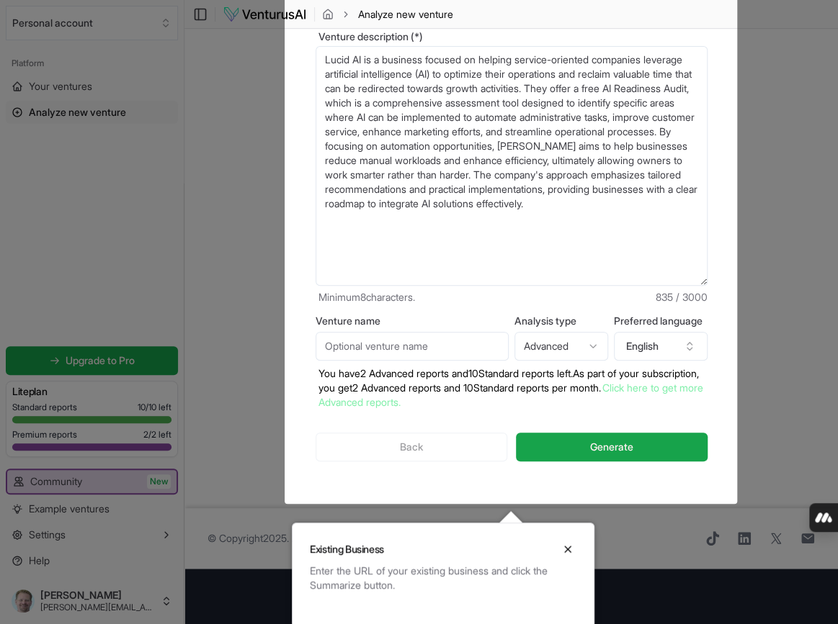
scroll to position [65, 0]
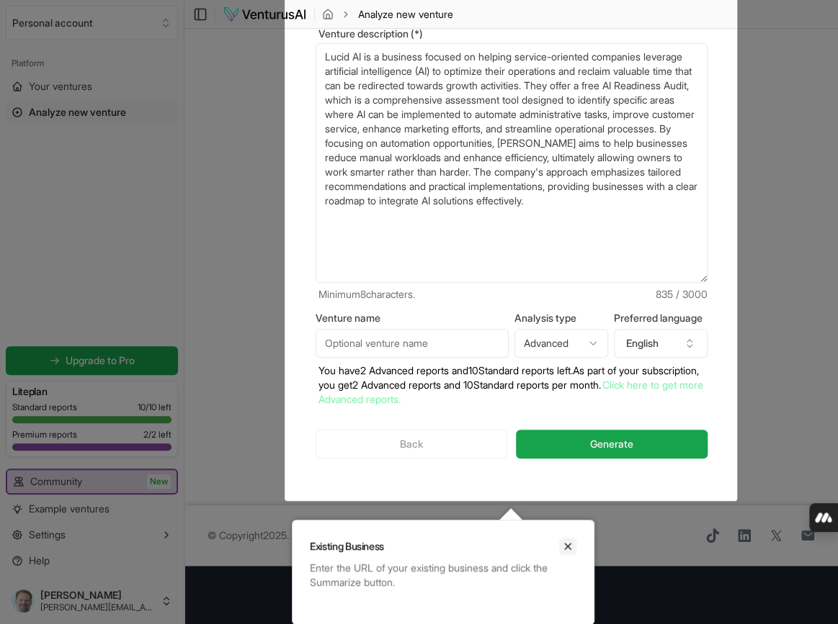
click at [568, 550] on icon "Close" at bounding box center [568, 547] width 12 height 12
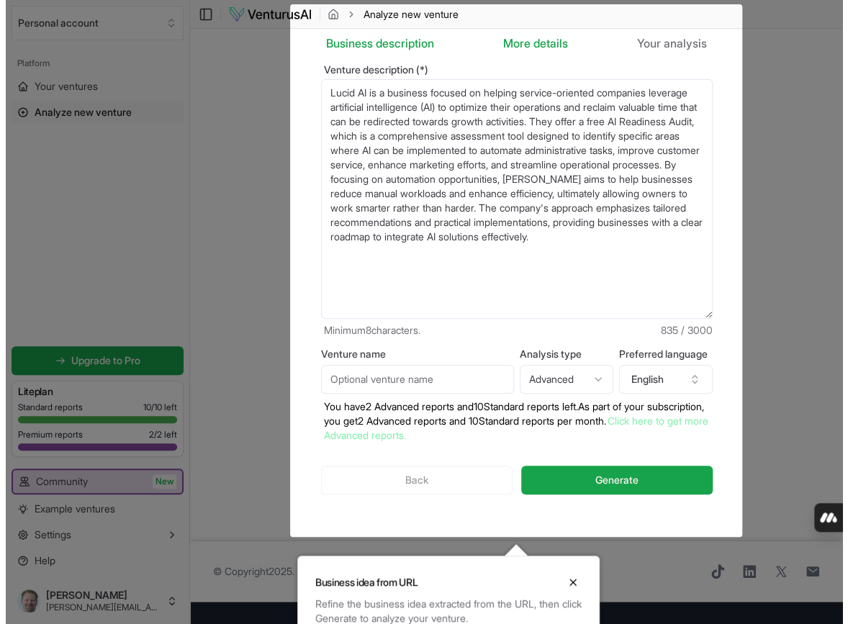
scroll to position [0, 0]
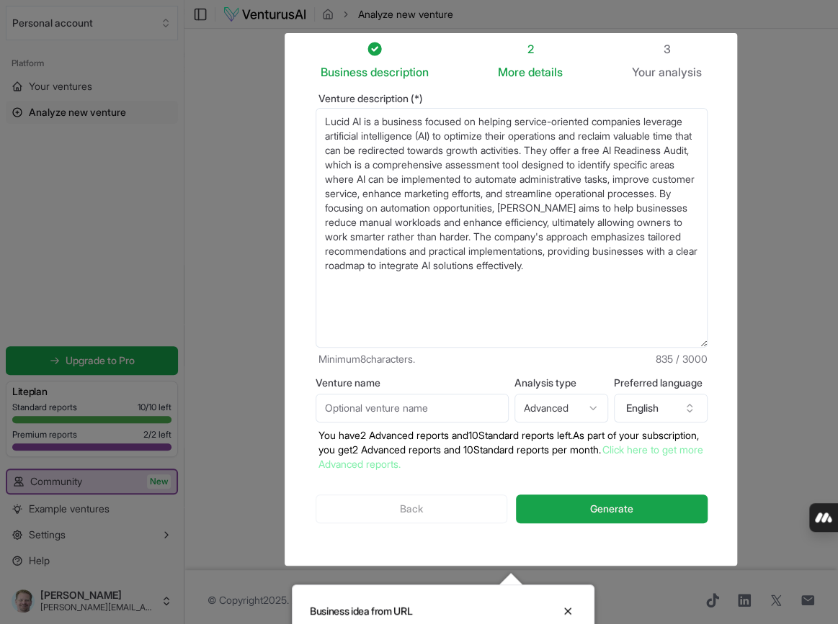
click at [48, 83] on div at bounding box center [419, 344] width 838 height 689
click at [217, 259] on div at bounding box center [419, 344] width 838 height 689
click at [562, 610] on icon "Close" at bounding box center [568, 612] width 12 height 12
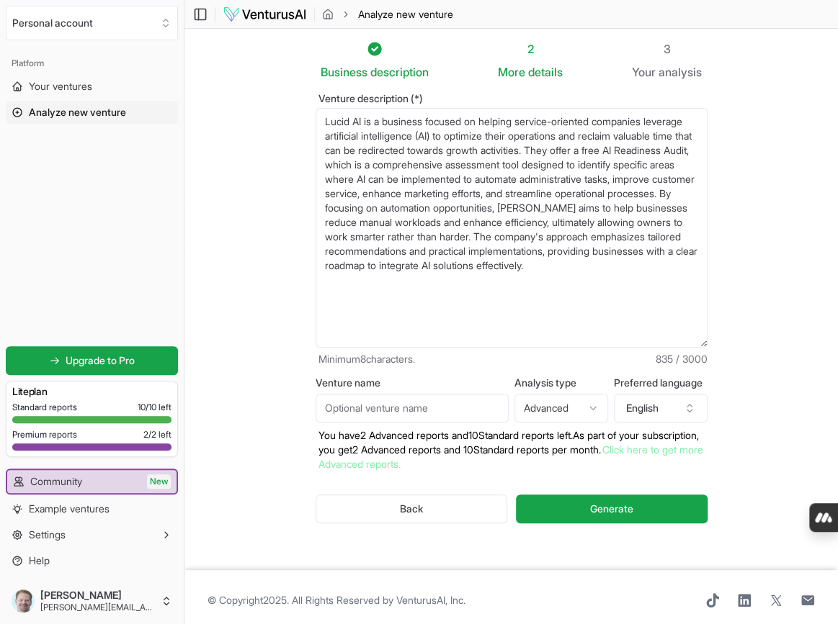
click at [752, 331] on div "Business description 2 More details 3 Your analysis Venture description (*) Luc…" at bounding box center [511, 299] width 484 height 519
click at [753, 140] on section "Business description 2 More details 3 Your analysis Venture description (*) Luc…" at bounding box center [510, 300] width 653 height 542
click at [538, 54] on div "2" at bounding box center [530, 48] width 65 height 17
click at [329, 16] on icon "breadcrumb" at bounding box center [327, 16] width 3 height 4
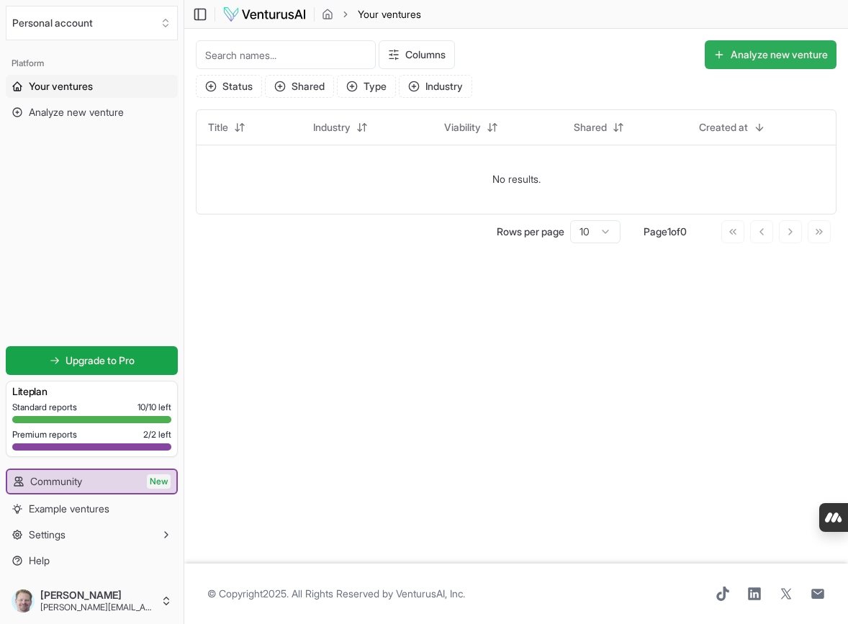
click at [723, 53] on button "Analyze new venture" at bounding box center [771, 54] width 132 height 29
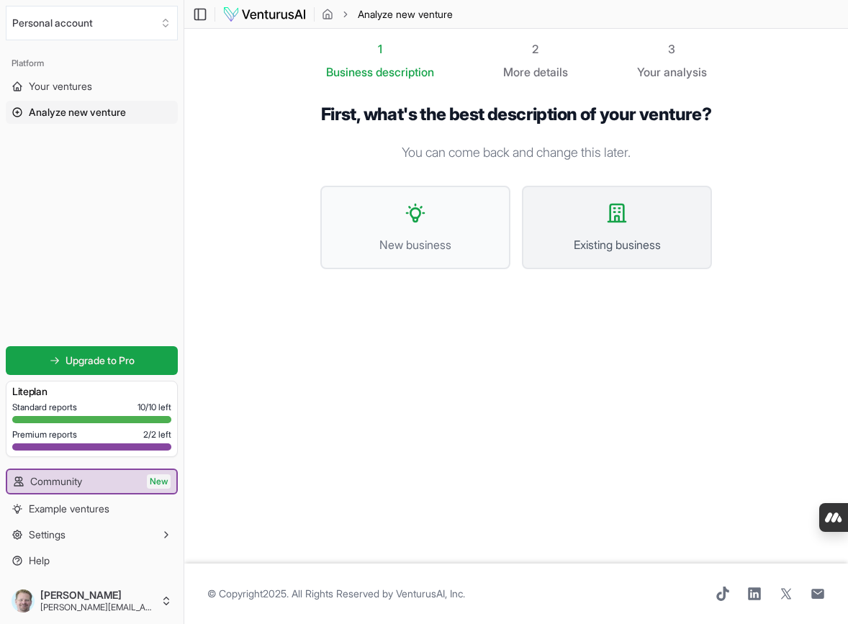
click at [619, 251] on button "Existing business" at bounding box center [617, 228] width 190 height 84
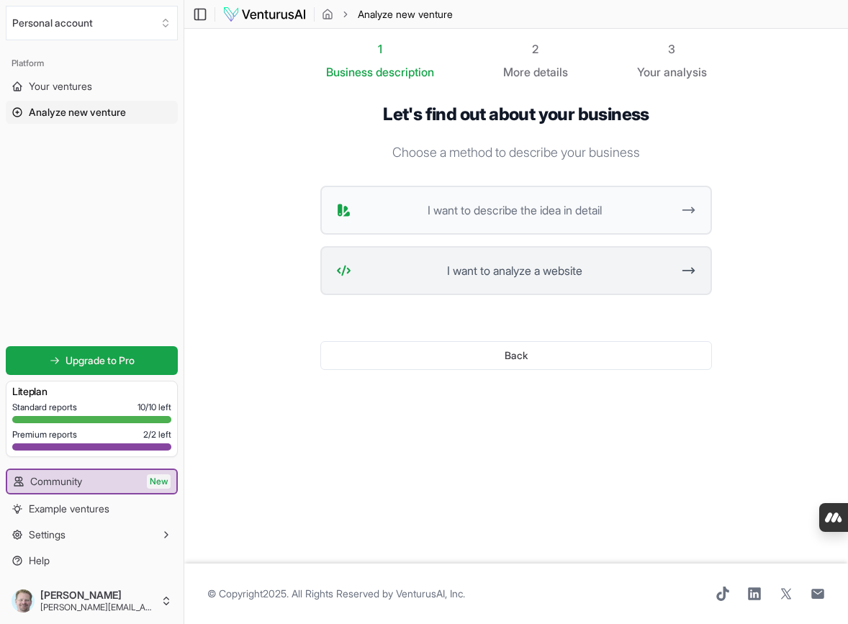
click at [614, 266] on span "I want to analyze a website" at bounding box center [514, 270] width 315 height 17
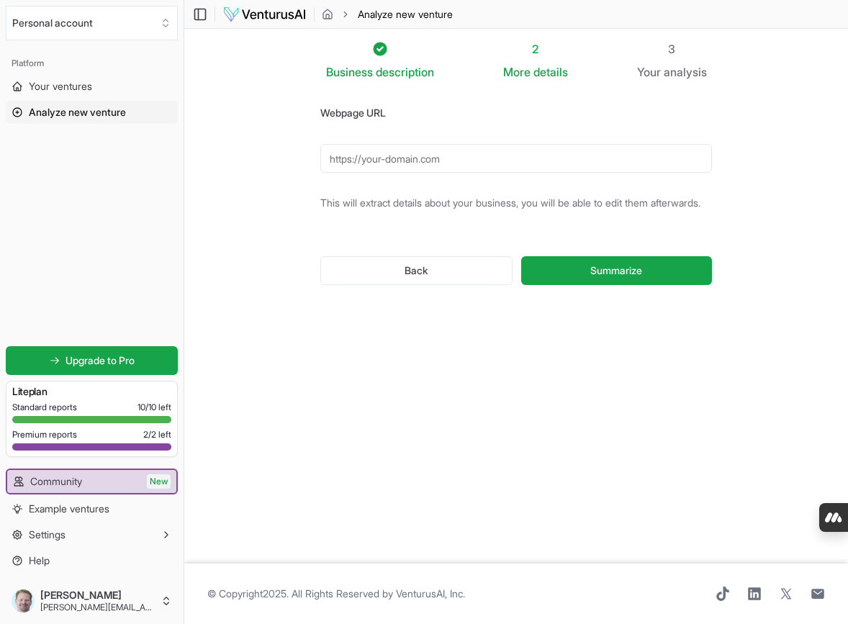
click at [498, 163] on input "Webpage URL" at bounding box center [516, 158] width 392 height 29
click at [472, 161] on input "Webpage URL" at bounding box center [516, 158] width 392 height 29
click at [103, 187] on div "Platform Your ventures Analyze new venture Get started for free Upgrade to Pro …" at bounding box center [92, 312] width 184 height 532
click at [467, 167] on input "Webpage URL" at bounding box center [516, 158] width 392 height 29
type input "[URL][DOMAIN_NAME]"
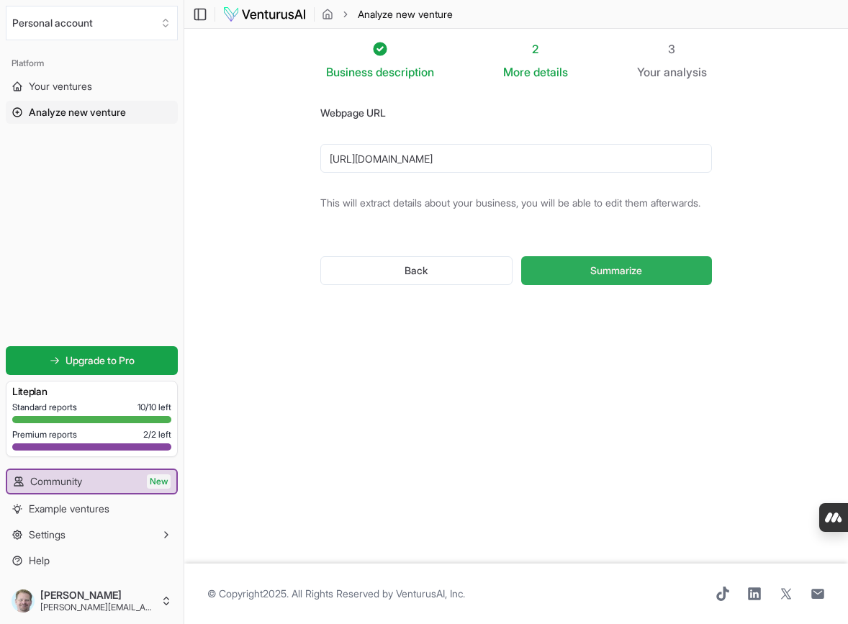
click at [622, 278] on span "Summarize" at bounding box center [617, 271] width 52 height 14
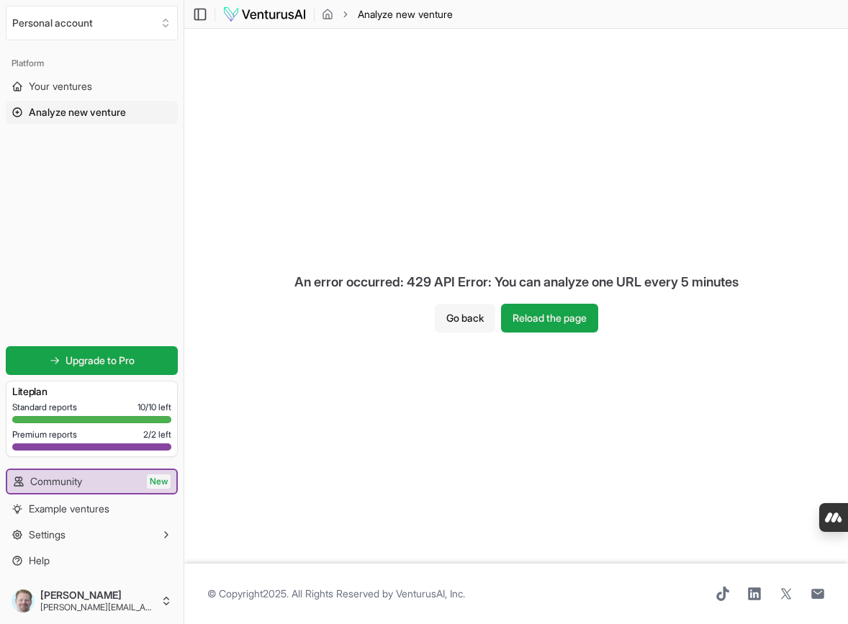
click at [470, 315] on button "Go back" at bounding box center [465, 318] width 60 height 29
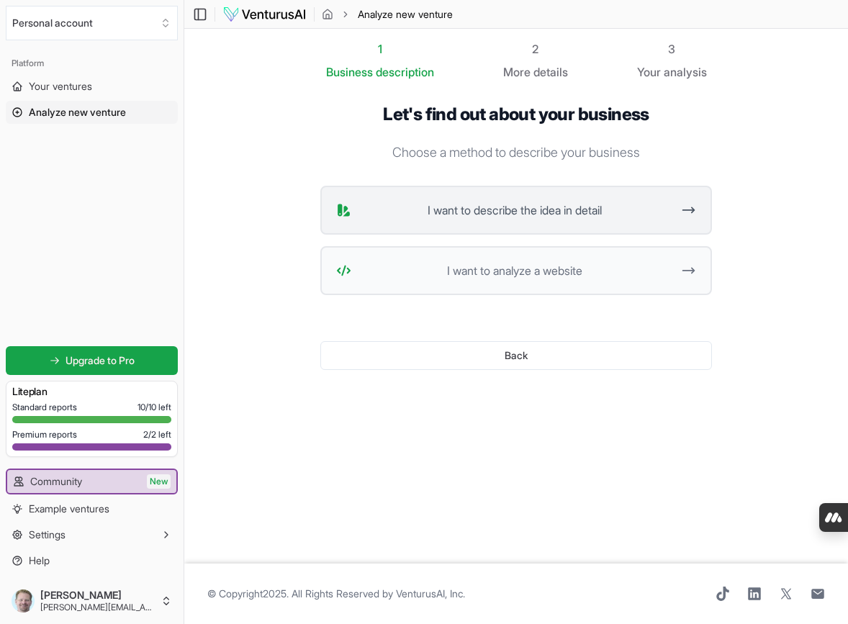
click at [583, 206] on span "I want to describe the idea in detail" at bounding box center [514, 210] width 315 height 17
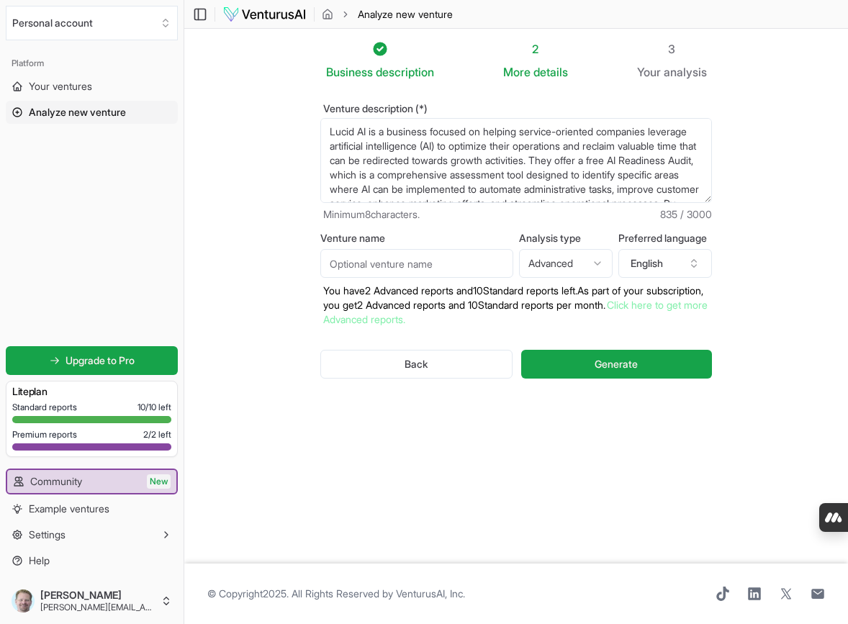
drag, startPoint x: 569, startPoint y: 192, endPoint x: 330, endPoint y: 125, distance: 248.5
click at [330, 125] on textarea "Lucid AI is a business focused on helping service-oriented companies leverage a…" at bounding box center [516, 160] width 392 height 85
click at [95, 115] on span "Analyze new venture" at bounding box center [77, 112] width 97 height 14
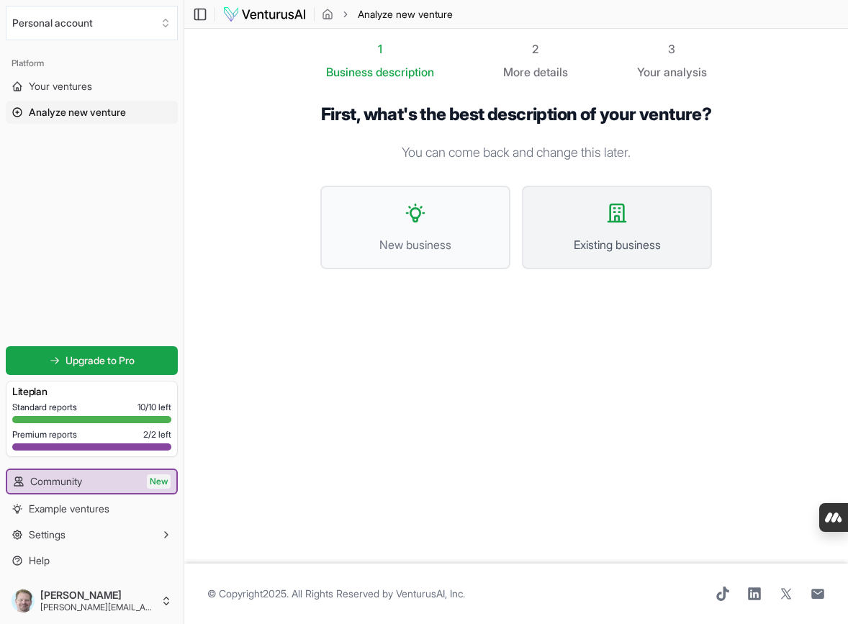
click at [622, 222] on icon at bounding box center [617, 213] width 17 height 17
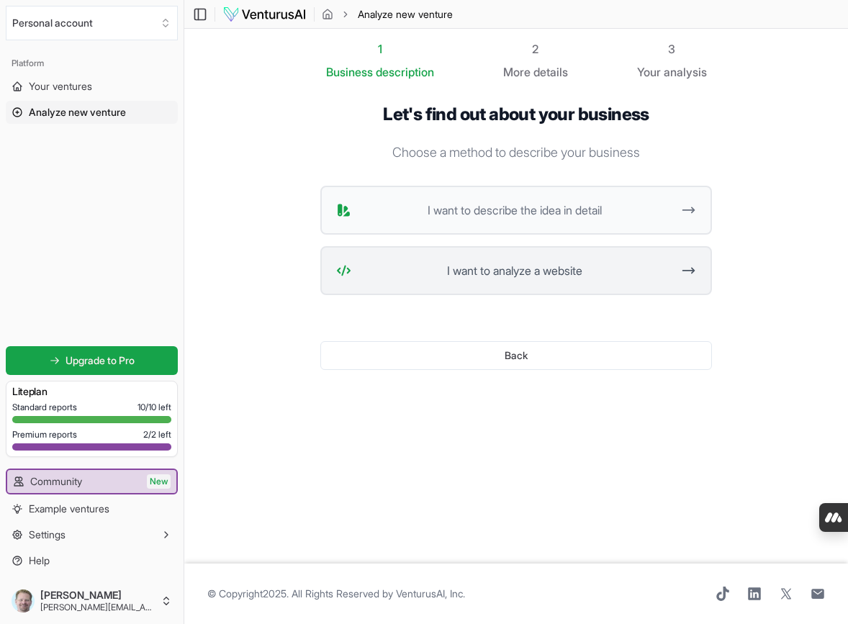
click at [560, 270] on span "I want to analyze a website" at bounding box center [514, 270] width 315 height 17
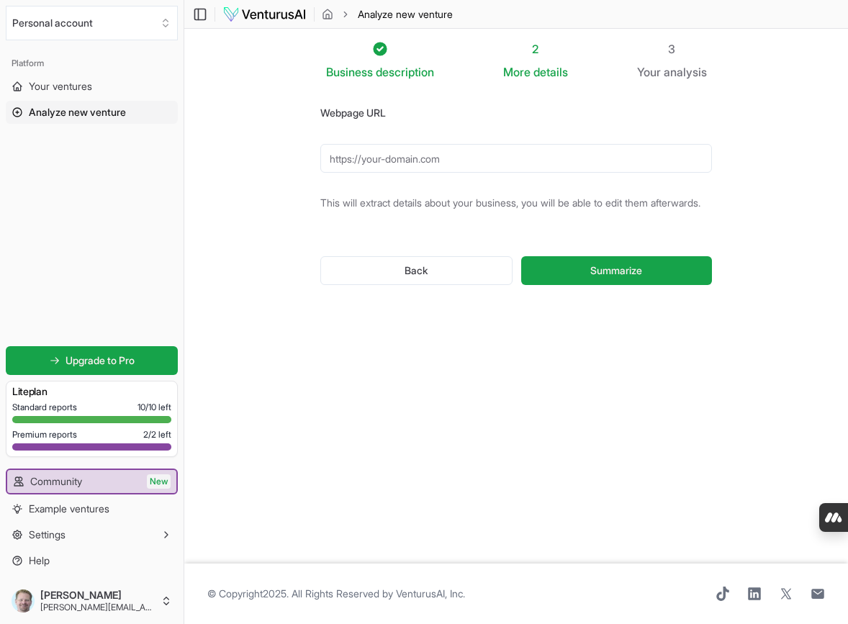
click at [449, 159] on input "Webpage URL" at bounding box center [516, 158] width 392 height 29
type input "[URL][DOMAIN_NAME]"
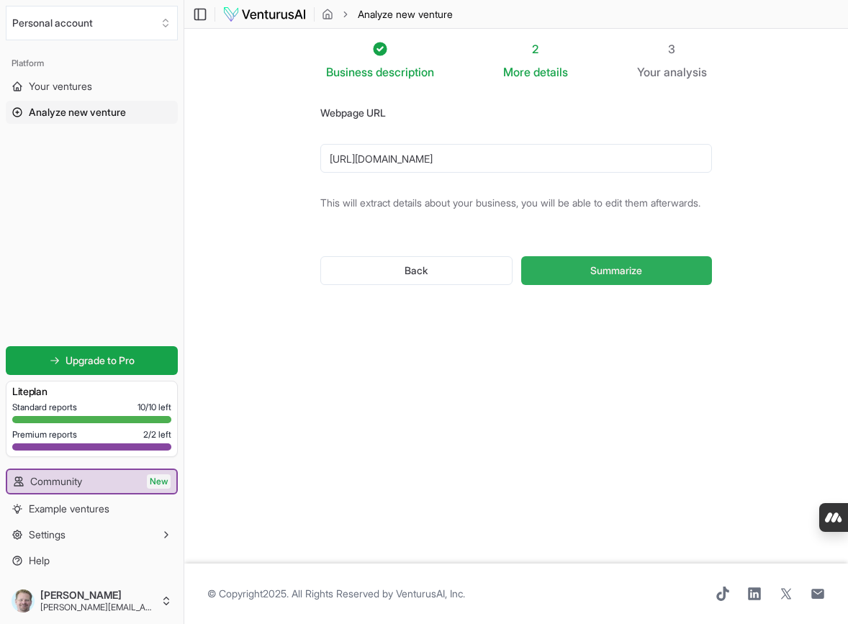
click at [618, 278] on span "Summarize" at bounding box center [617, 271] width 52 height 14
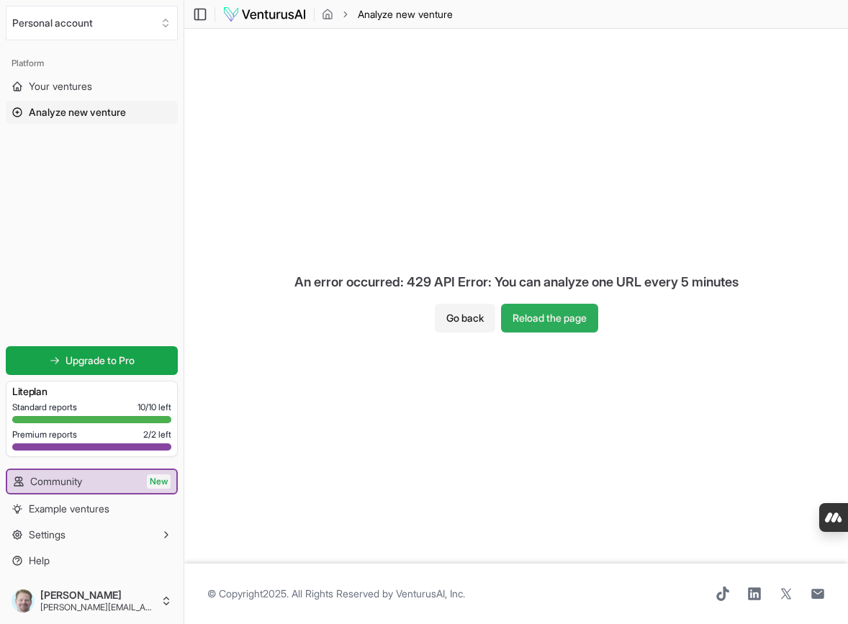
click at [552, 320] on button "Reload the page" at bounding box center [549, 318] width 97 height 29
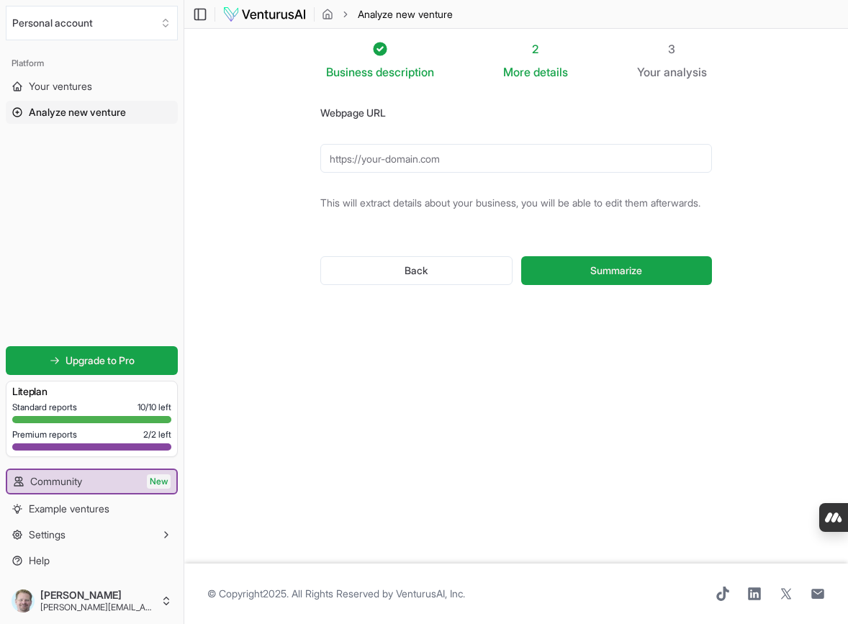
click at [464, 157] on input "Webpage URL" at bounding box center [516, 158] width 392 height 29
type input "[URL][DOMAIN_NAME]"
click at [596, 348] on div "Business description 2 More details 3 Your analysis Webpage URL [URL][DOMAIN_NA…" at bounding box center [516, 296] width 438 height 512
